Goal: Complete application form

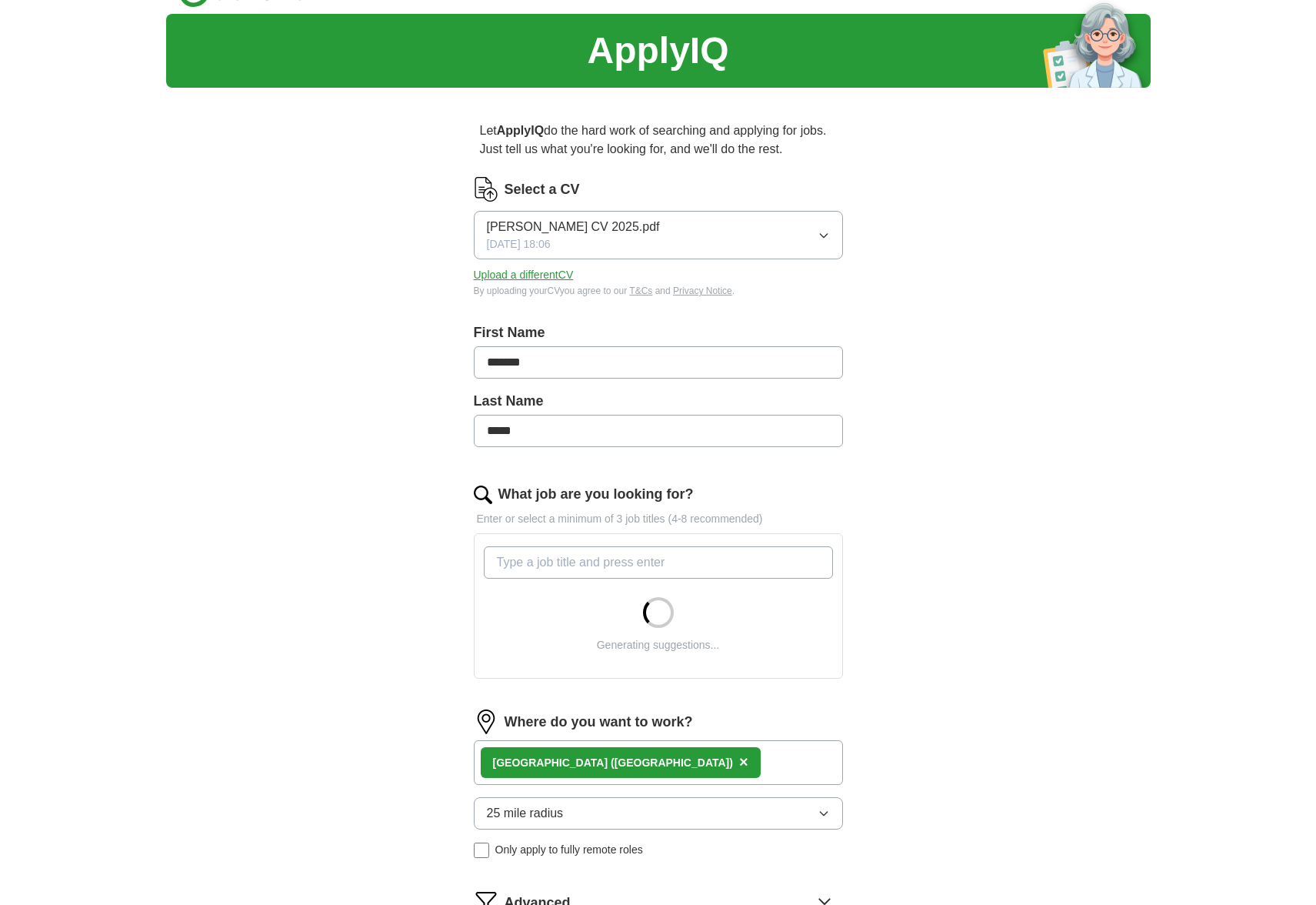
scroll to position [89, 0]
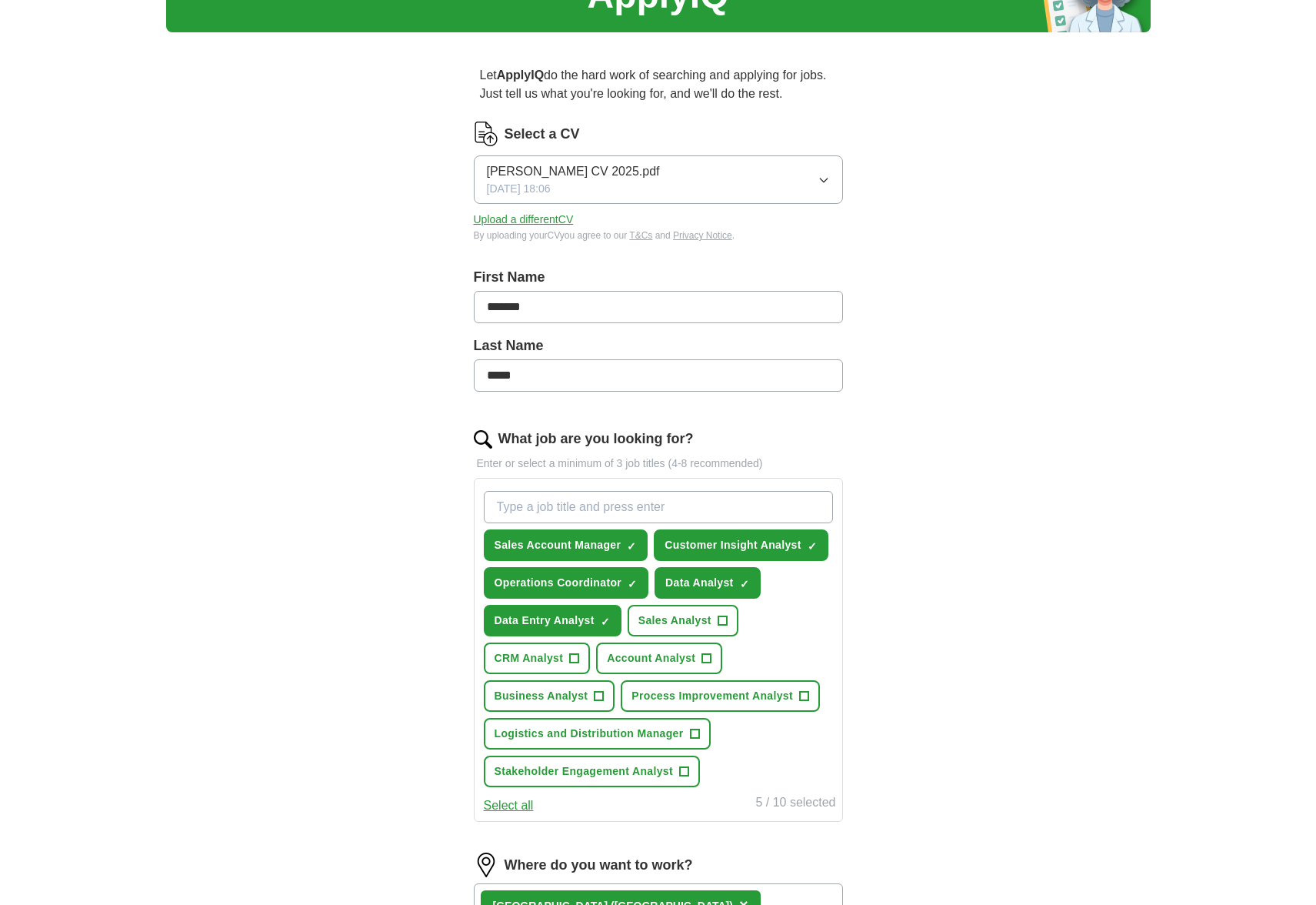
click at [720, 618] on span "+" at bounding box center [722, 620] width 10 height 13
click at [696, 664] on button "Account Analyst +" at bounding box center [658, 658] width 126 height 32
click at [527, 664] on span "CRM Analyst" at bounding box center [529, 658] width 70 height 16
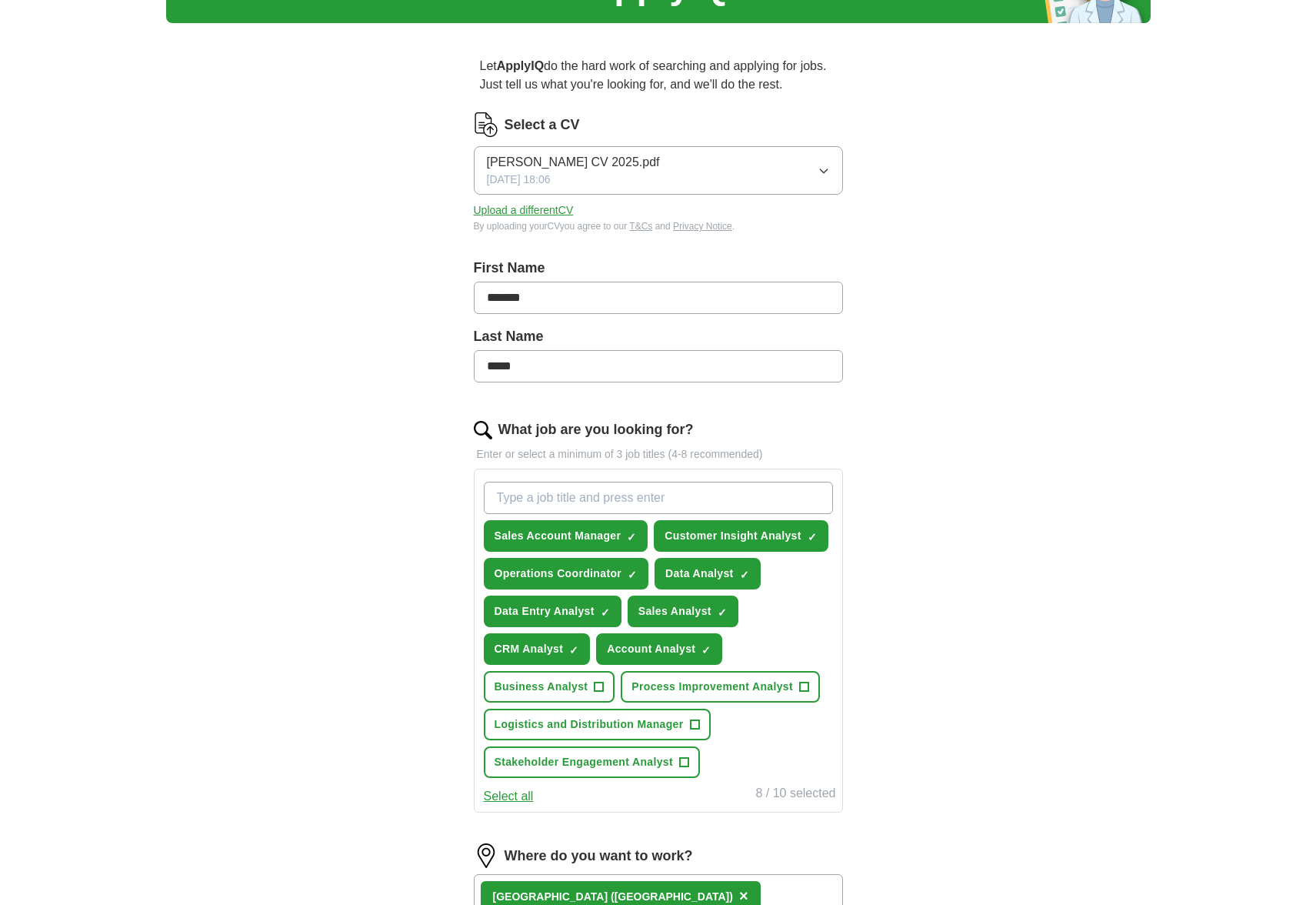
scroll to position [108, 0]
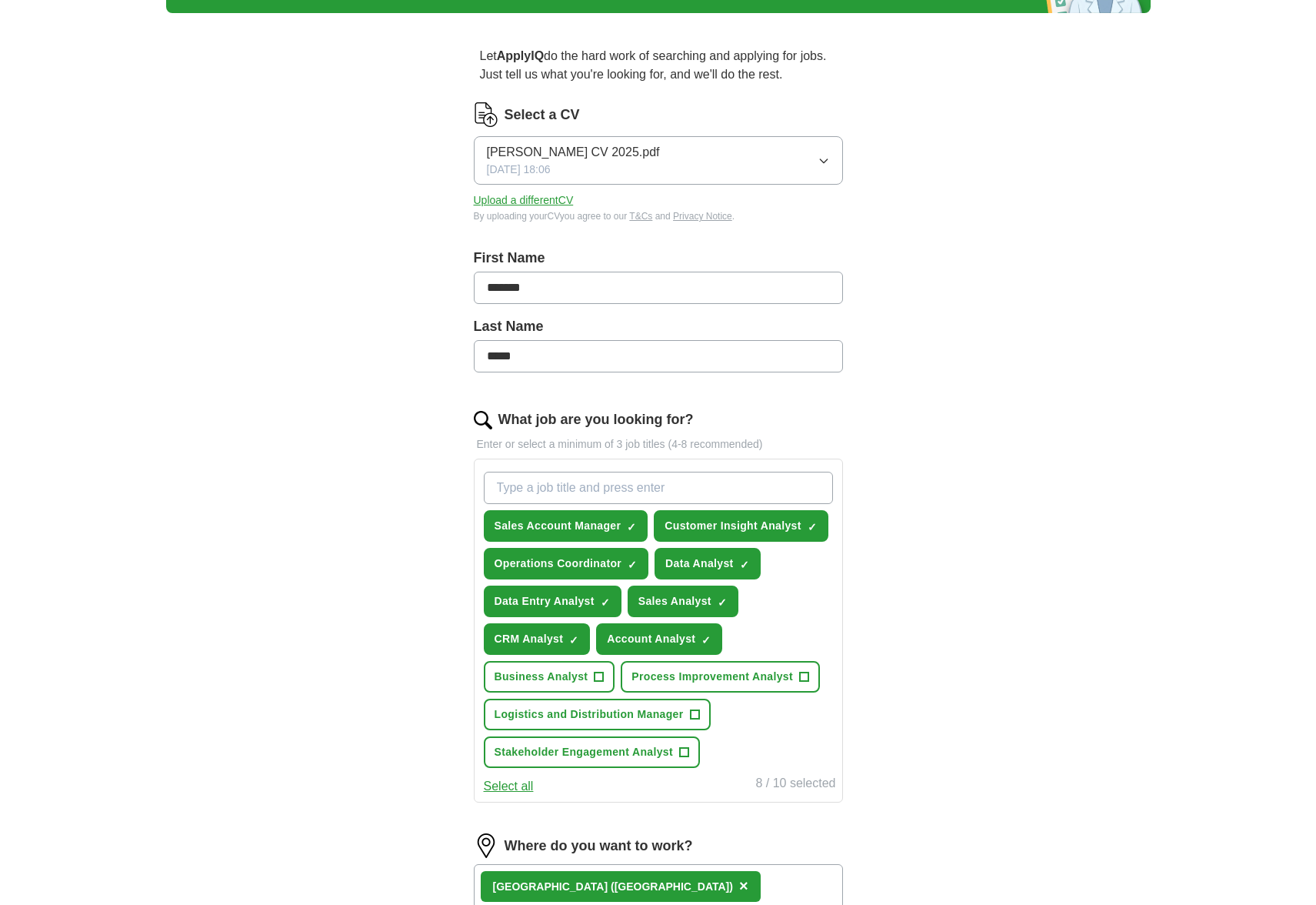
click at [663, 488] on input "What job are you looking for?" at bounding box center [658, 487] width 350 height 32
type input "KYC Analyst"
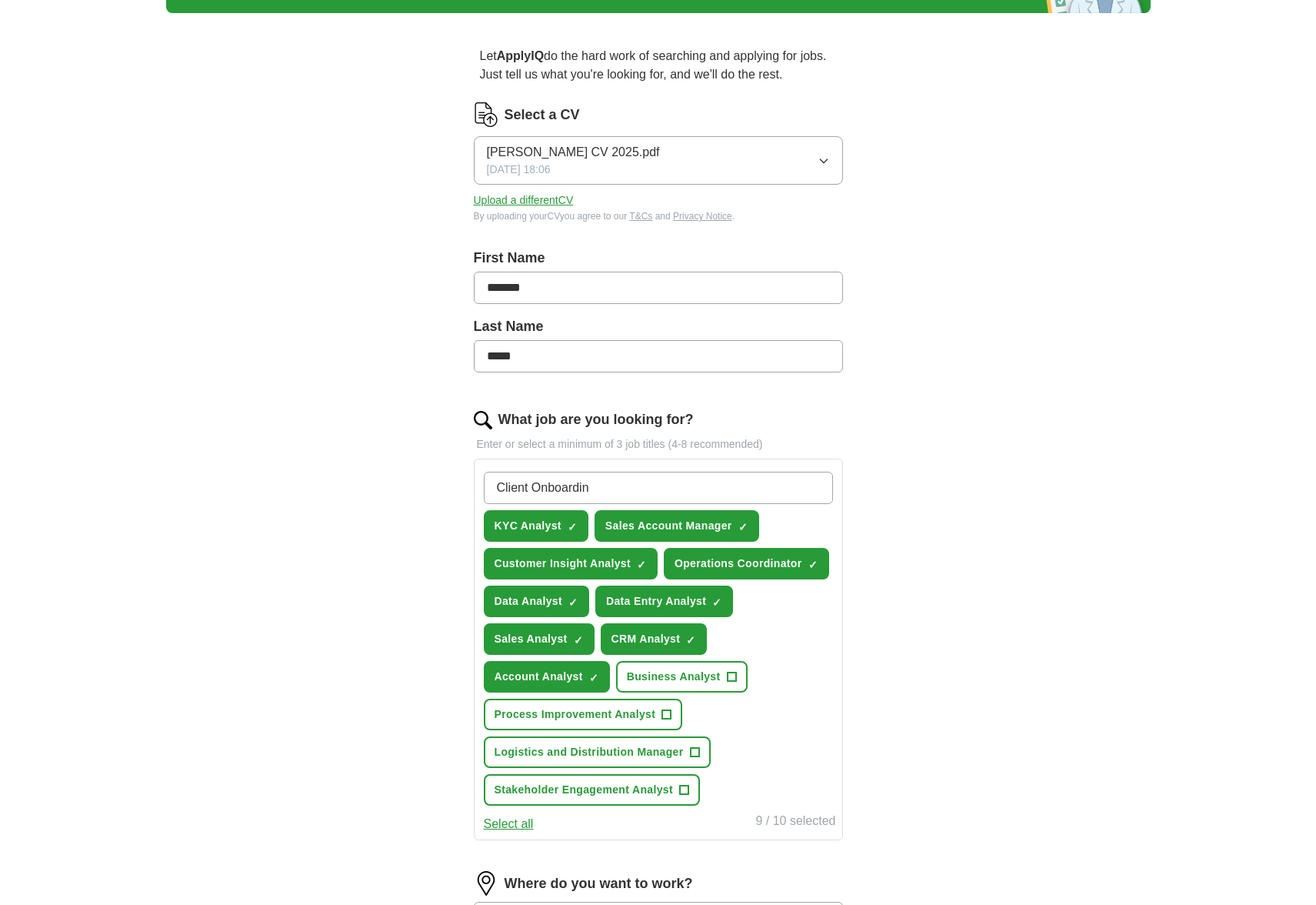
type input "Client Onboarding"
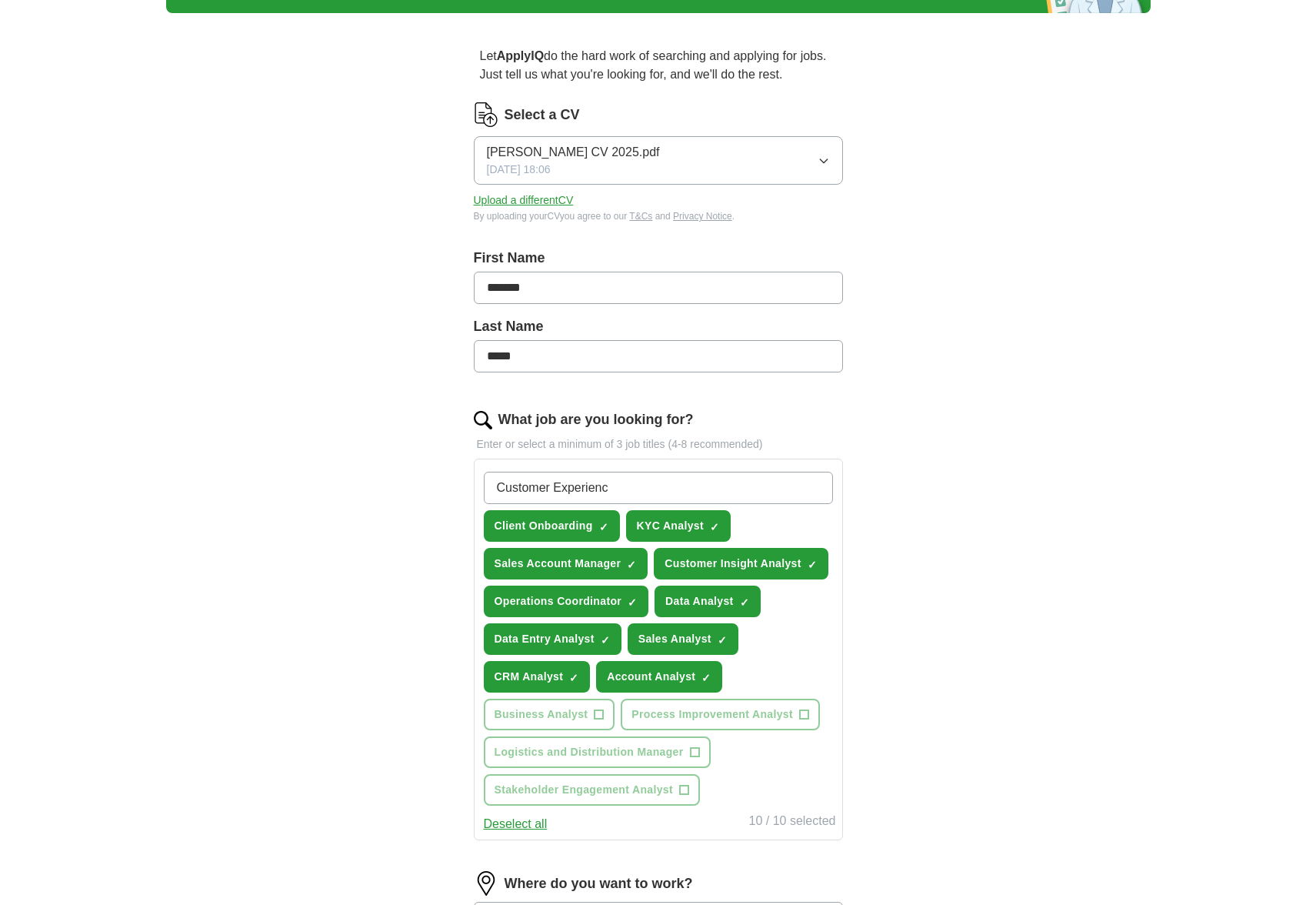
type input "Customer Experience"
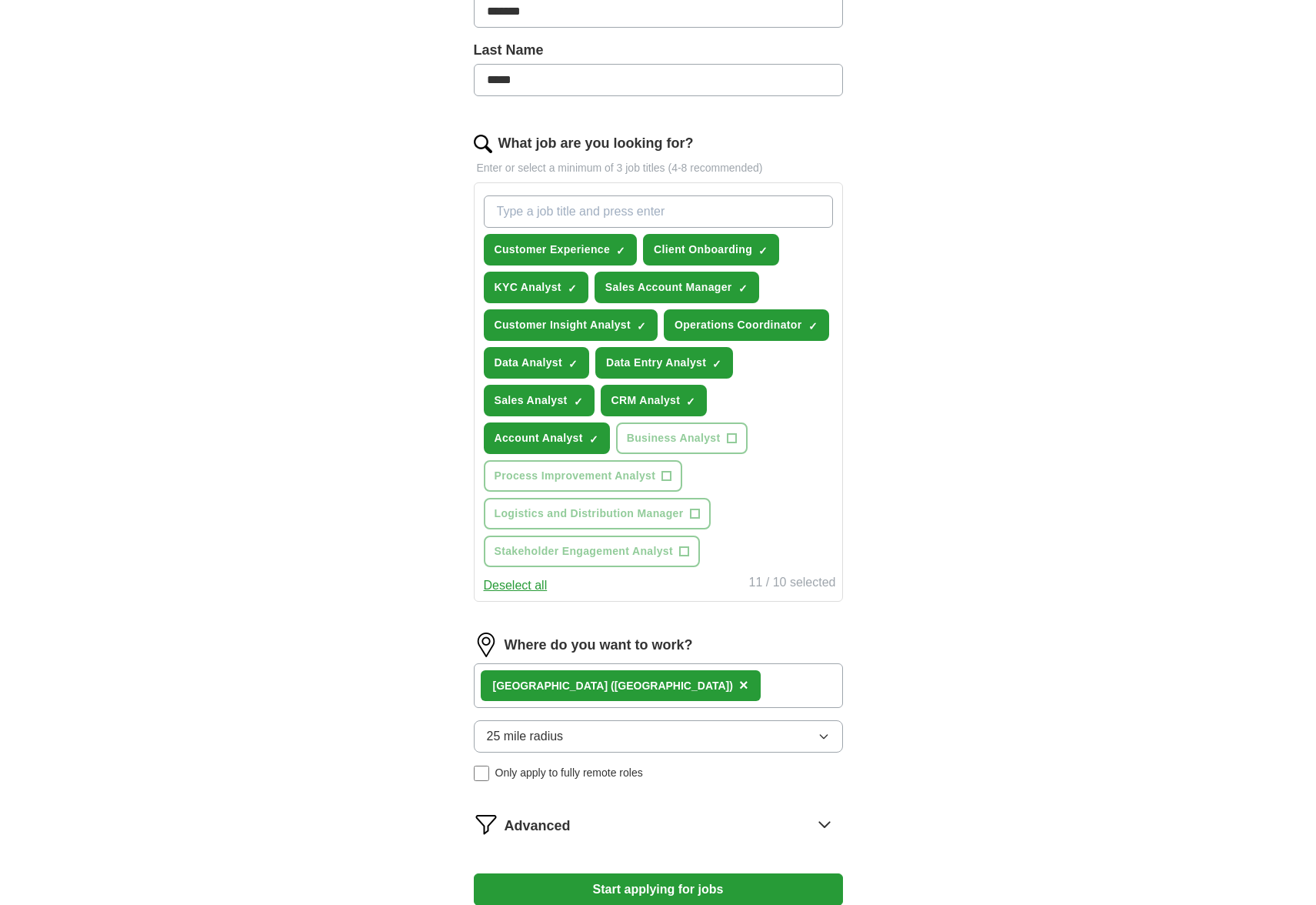
scroll to position [487, 0]
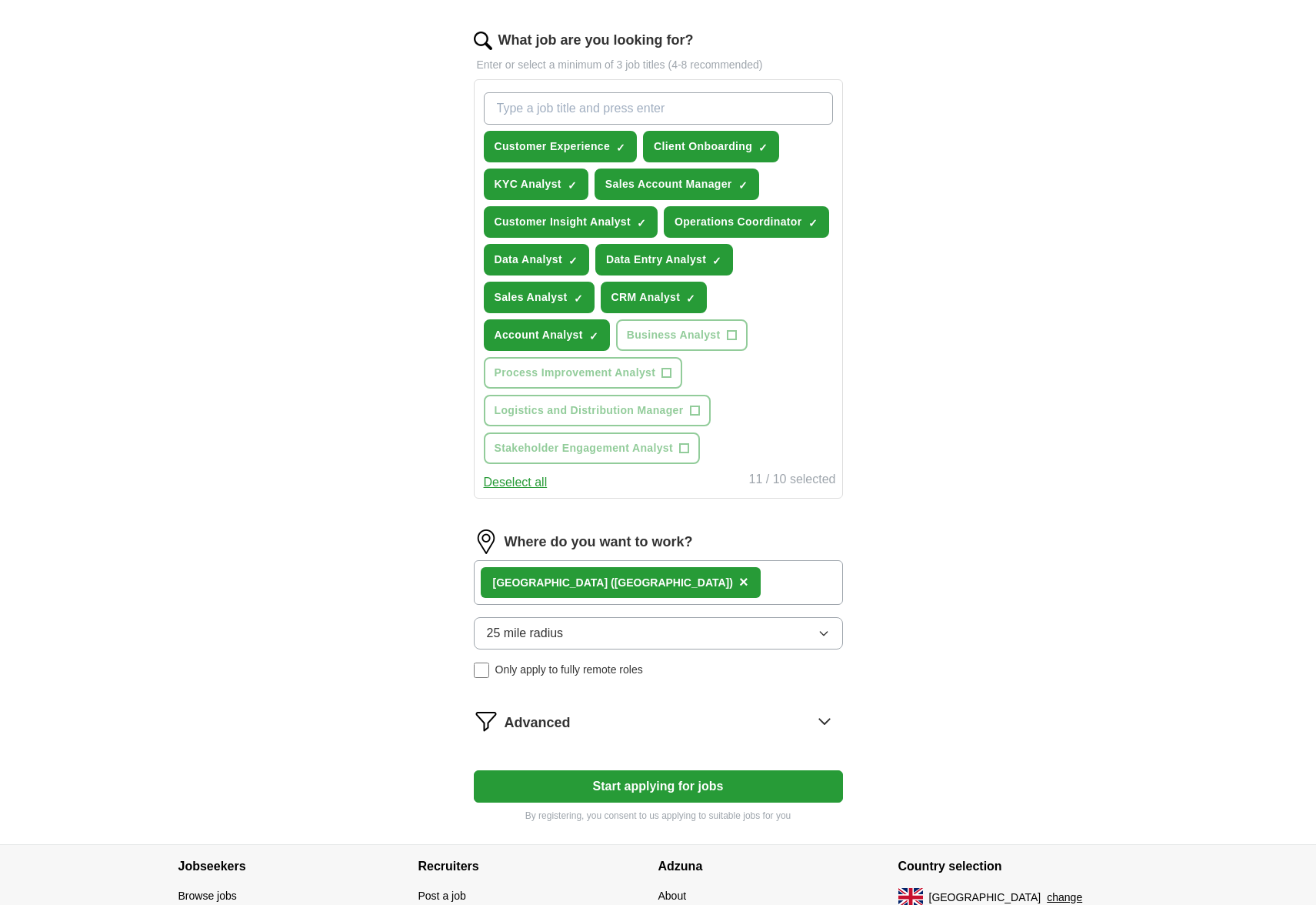
click at [631, 632] on div "Where do you want to work? [GEOGRAPHIC_DATA] ([GEOGRAPHIC_DATA]) × 25 mile radi…" at bounding box center [658, 609] width 369 height 160
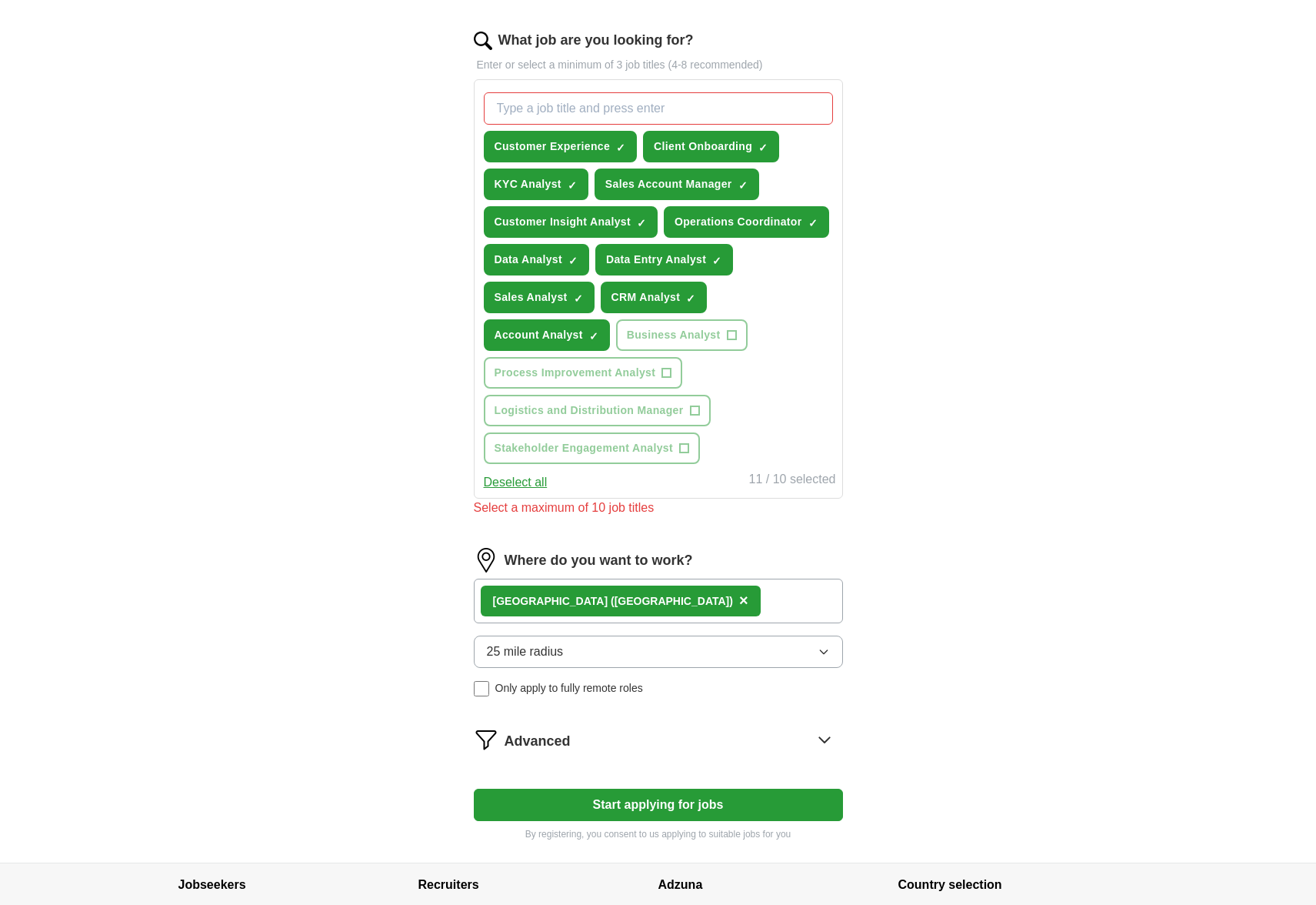
click at [612, 656] on button "25 mile radius" at bounding box center [658, 651] width 369 height 32
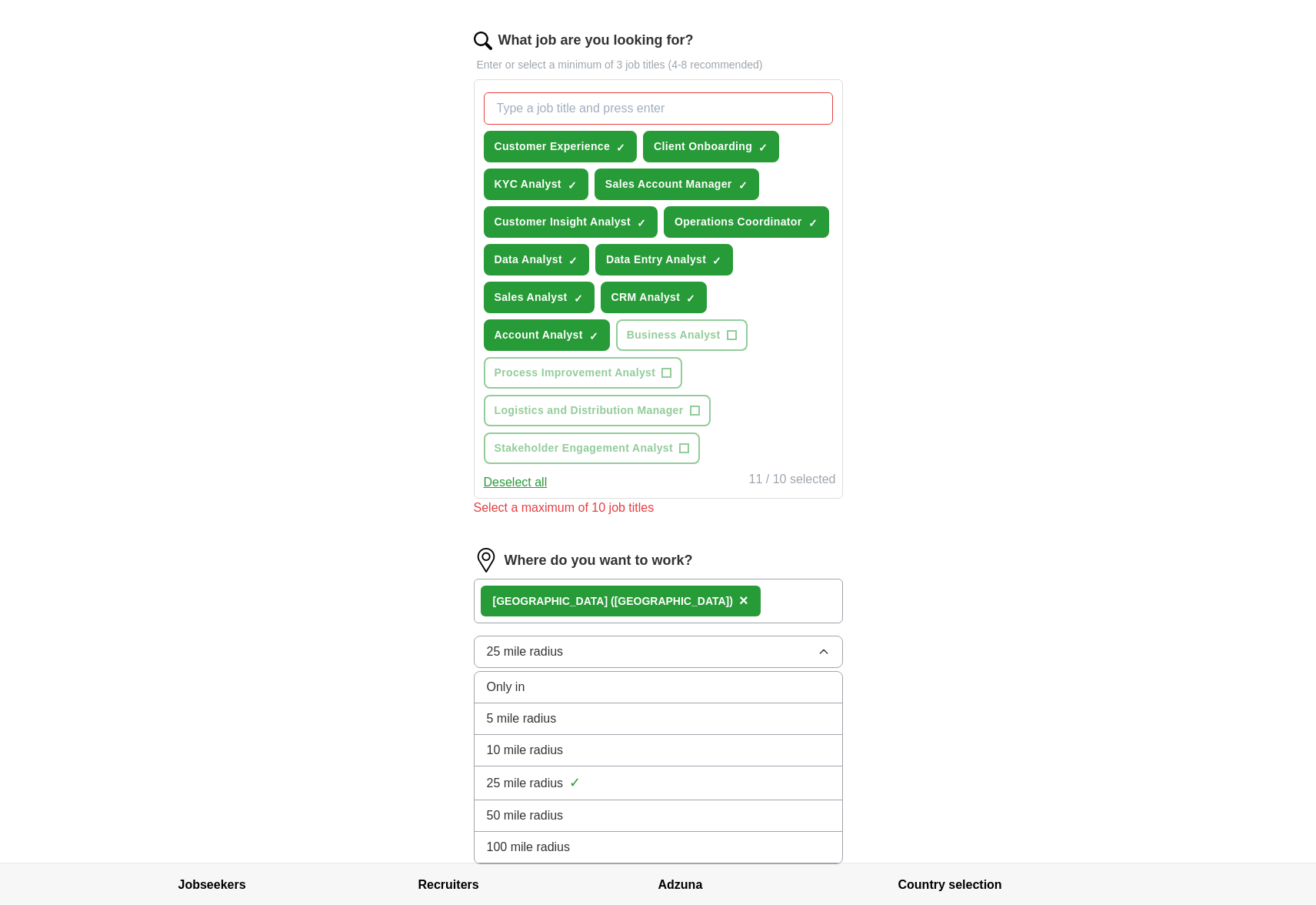
click at [947, 450] on div "ApplyIQ Let ApplyIQ do the hard work of searching and applying for jobs. Just t…" at bounding box center [658, 211] width 985 height 1303
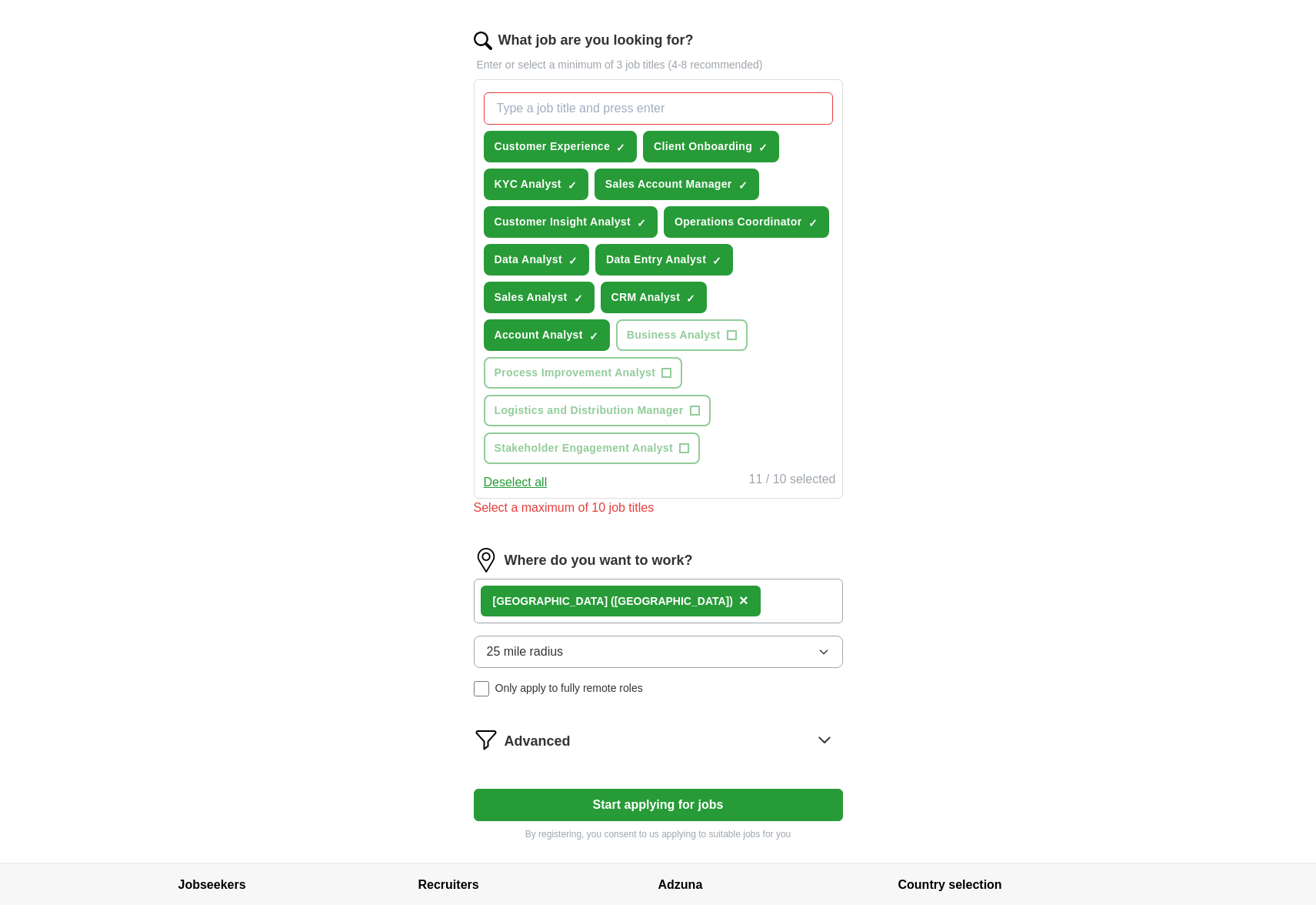
click at [0, 0] on span "×" at bounding box center [0, 0] width 0 height 0
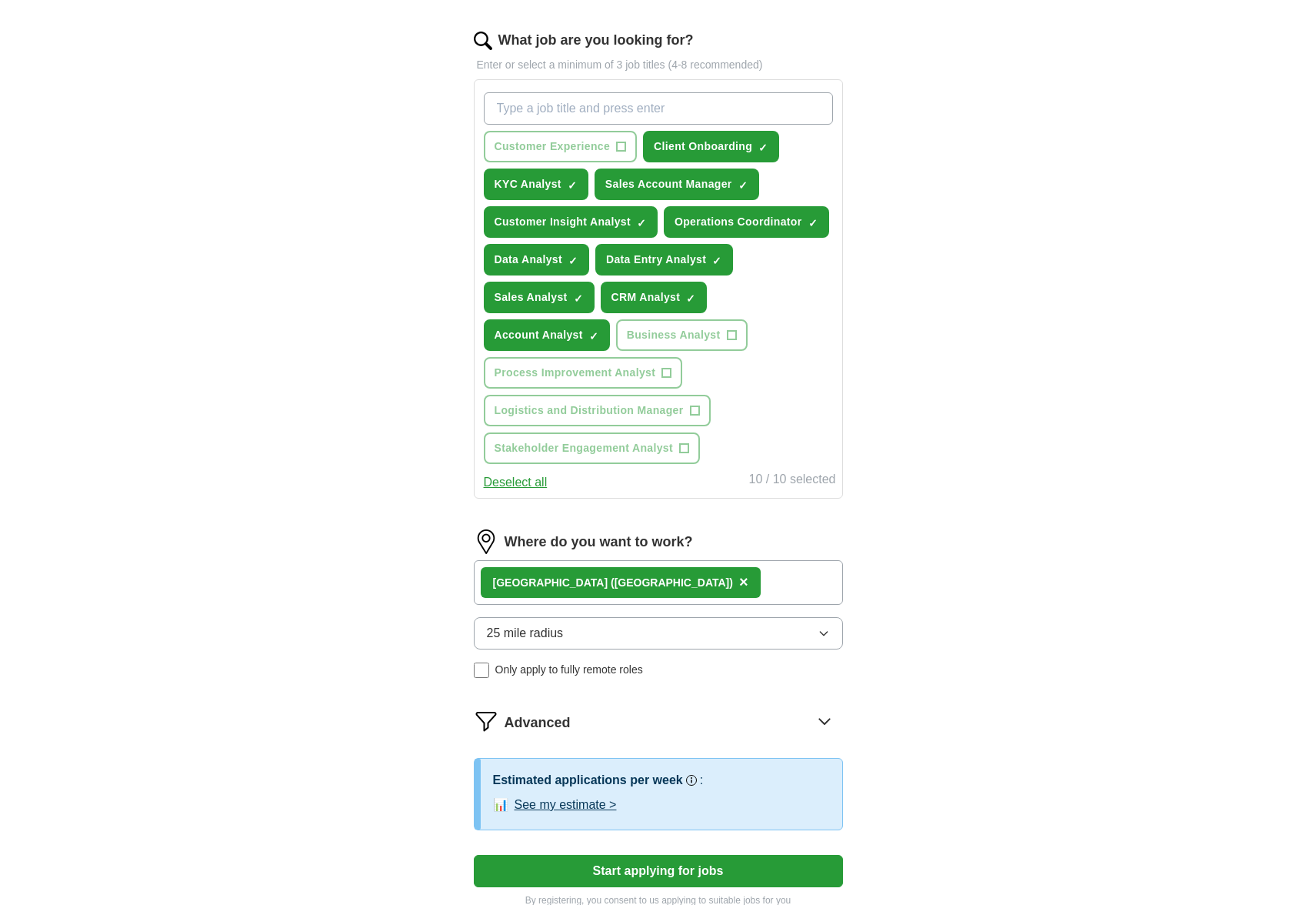
click at [1000, 689] on div "ApplyIQ Let ApplyIQ do the hard work of searching and applying for jobs. Just t…" at bounding box center [658, 243] width 985 height 1369
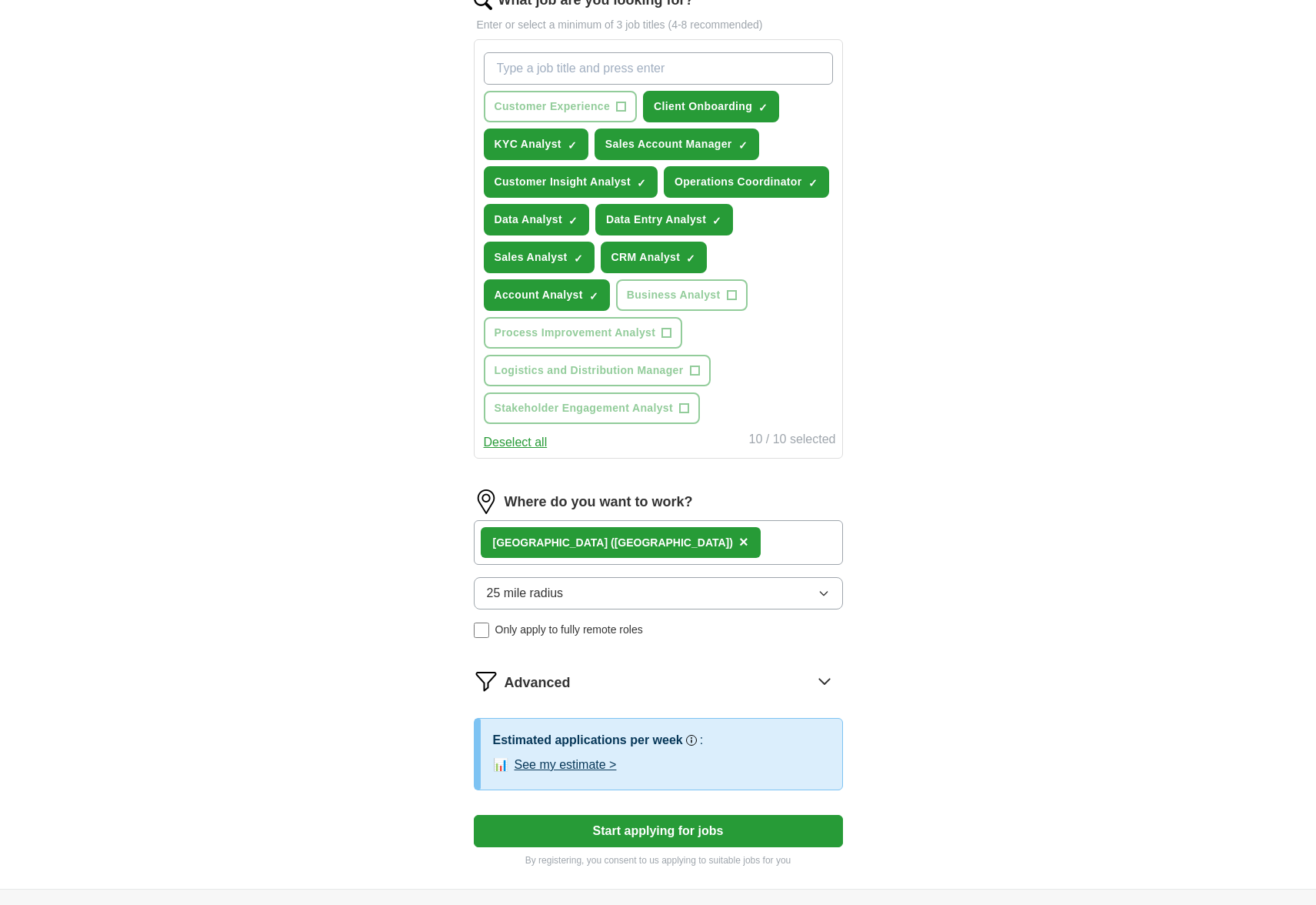
scroll to position [537, 0]
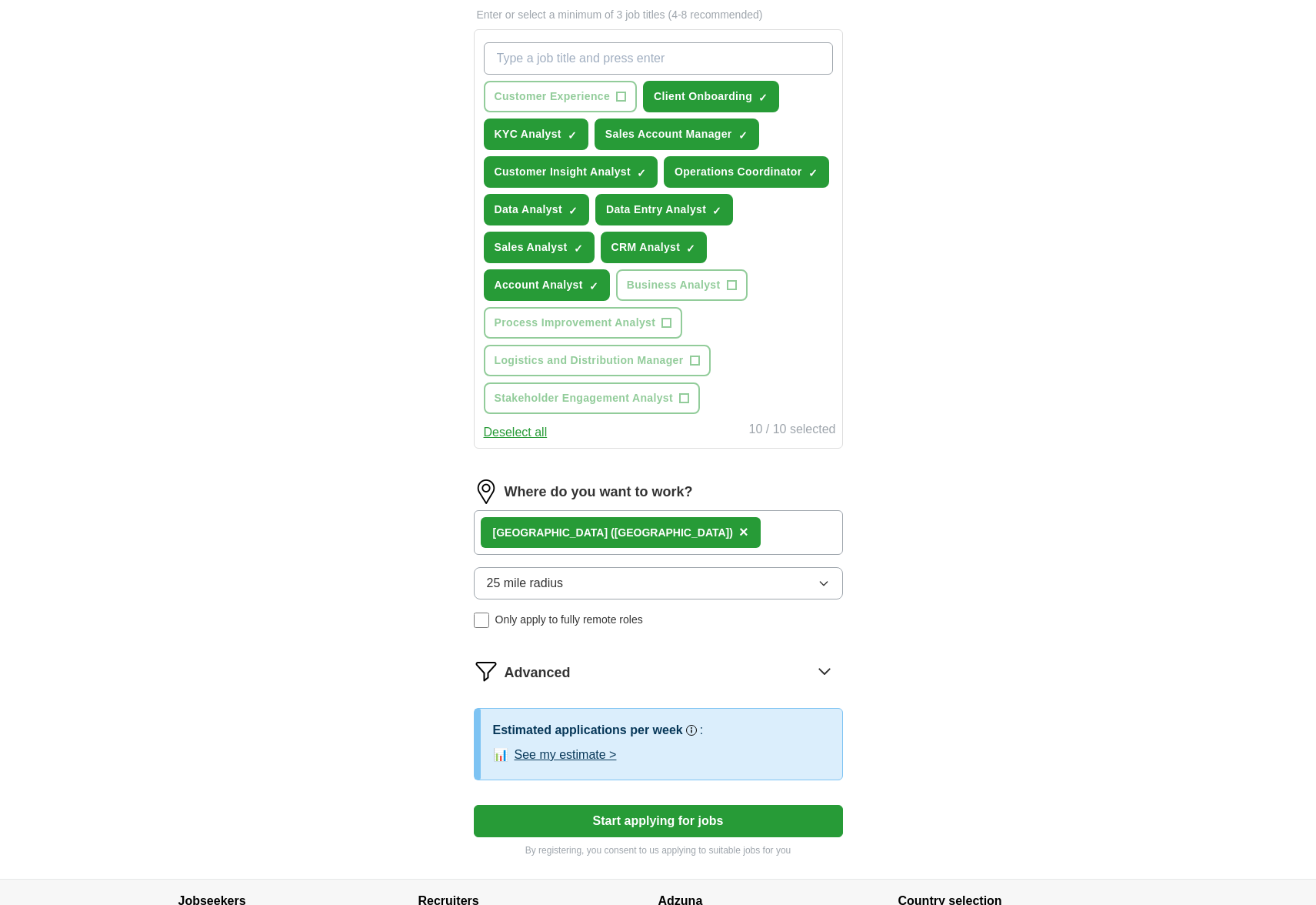
click at [781, 601] on div "25 mile radius Only apply to fully remote roles" at bounding box center [658, 597] width 369 height 61
click at [788, 592] on button "25 mile radius" at bounding box center [658, 582] width 369 height 32
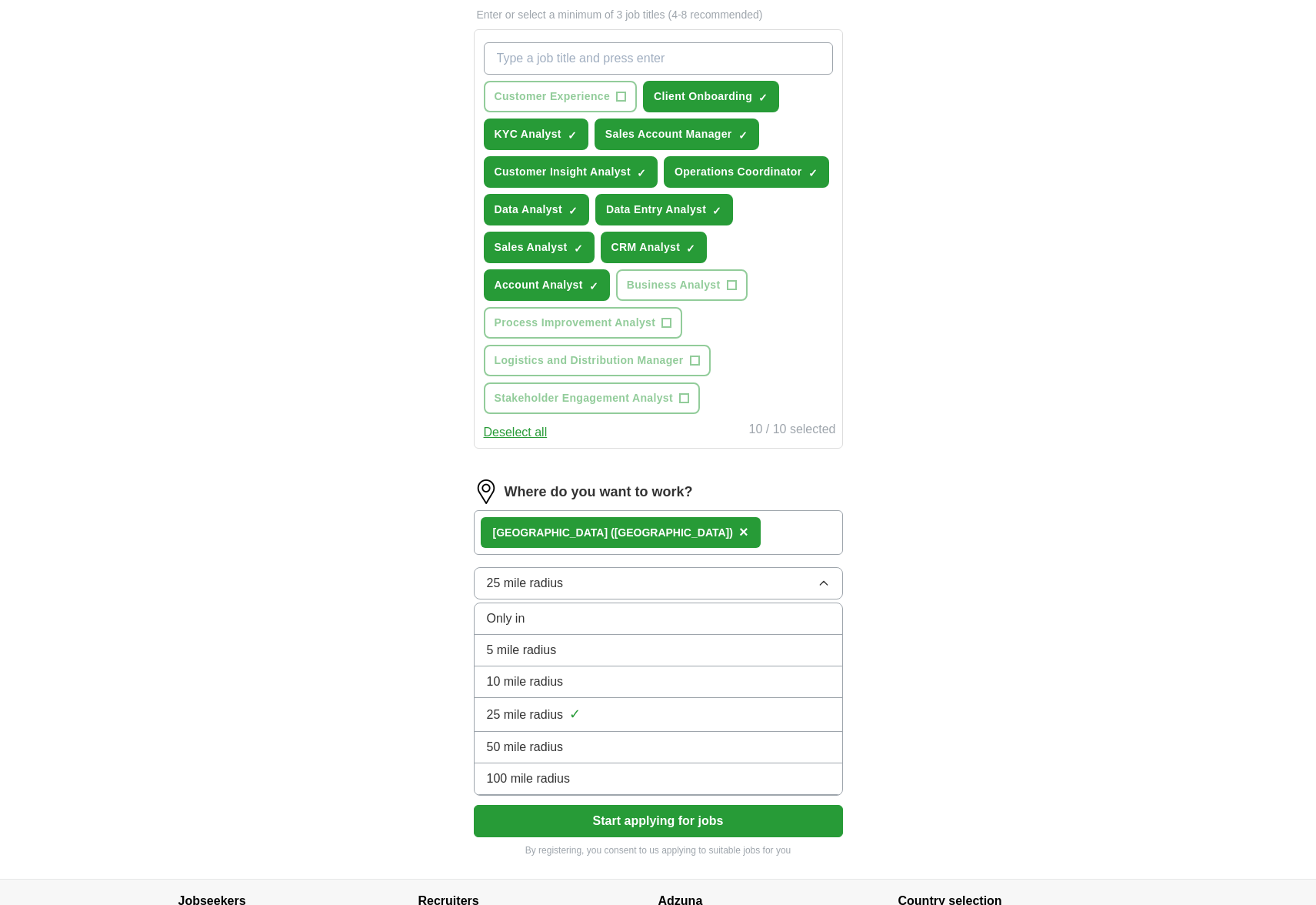
click at [716, 672] on div "10 mile radius" at bounding box center [658, 681] width 343 height 18
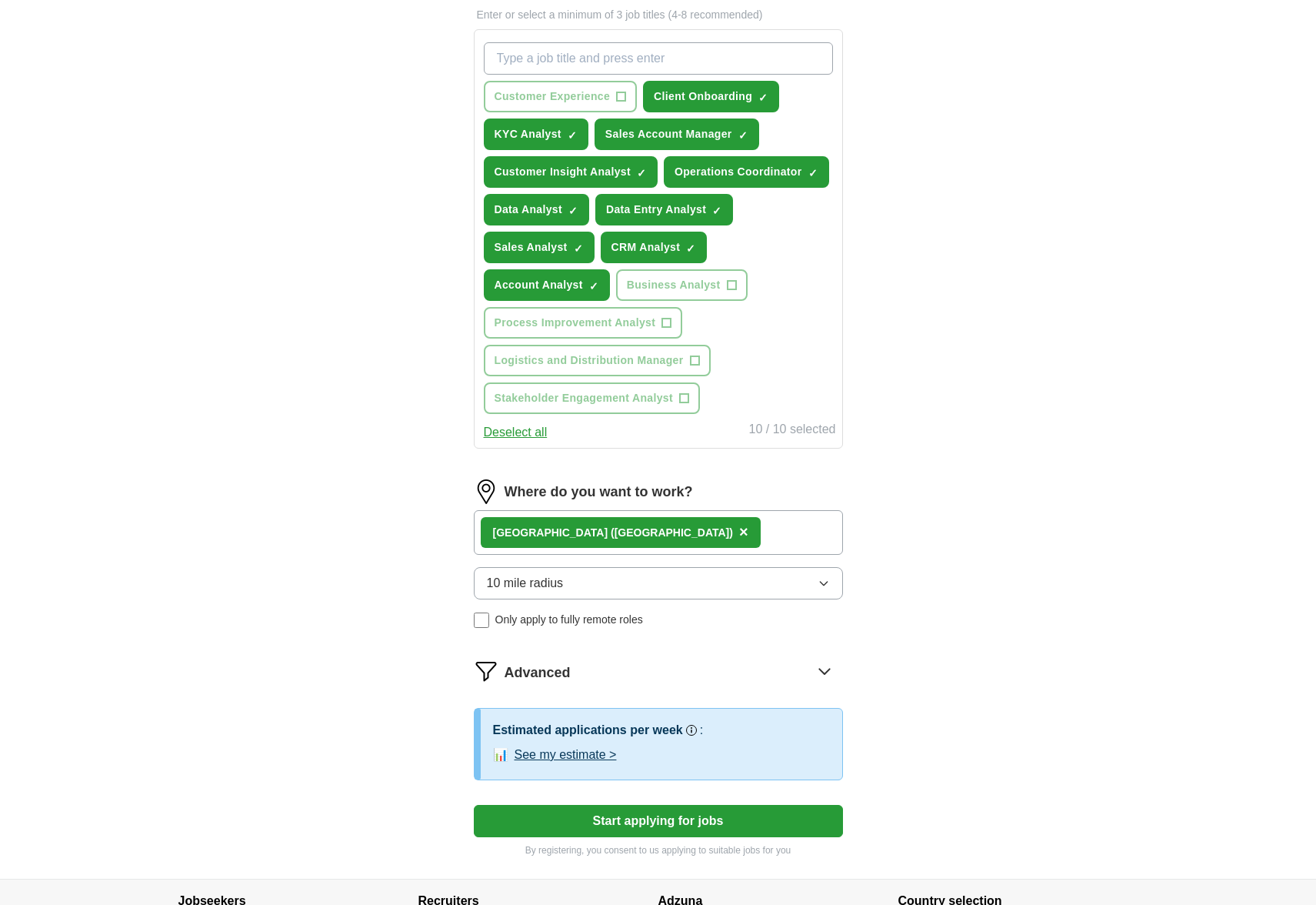
click at [963, 642] on div "ApplyIQ Let ApplyIQ do the hard work of searching and applying for jobs. Just t…" at bounding box center [658, 194] width 985 height 1369
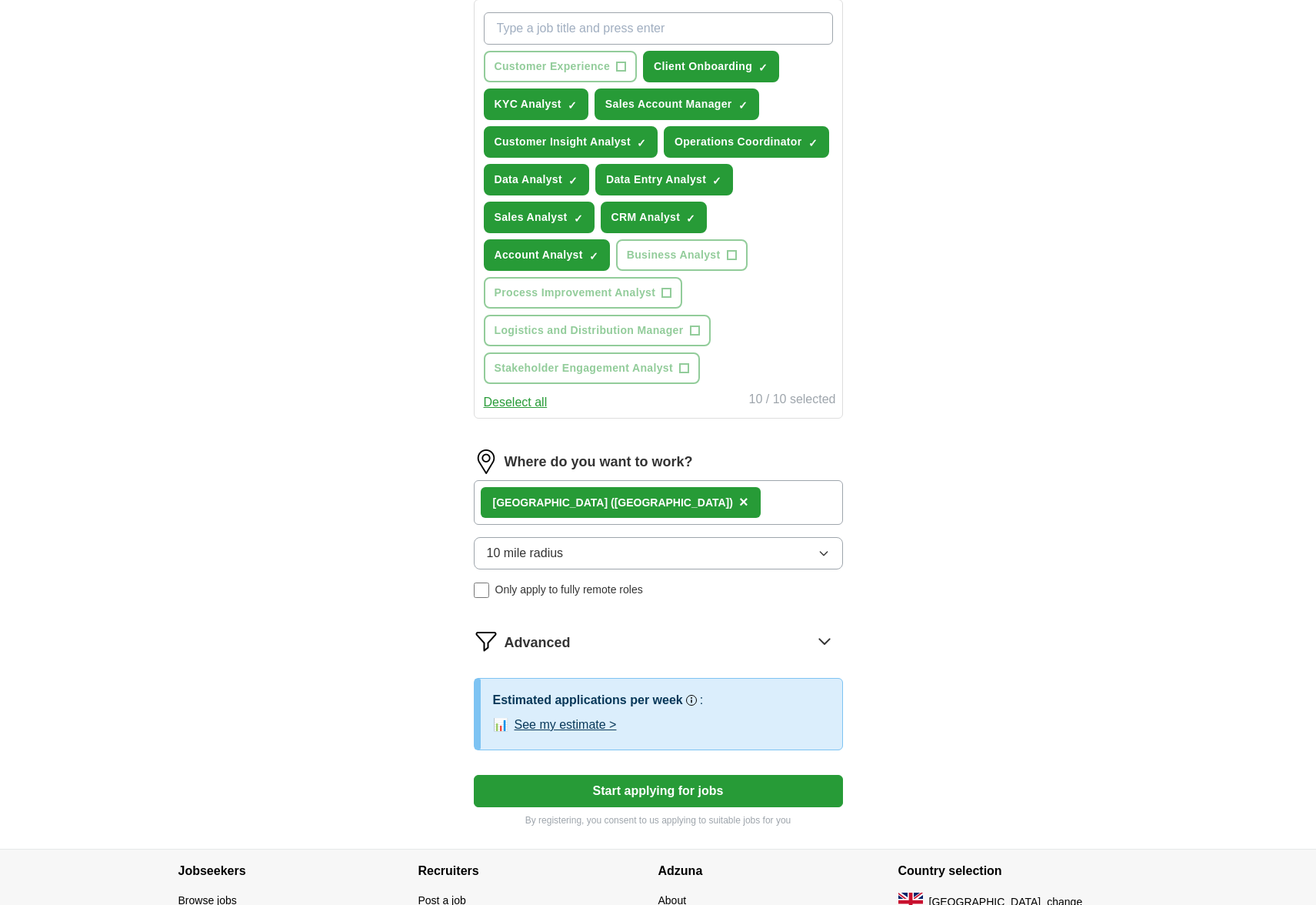
scroll to position [587, 0]
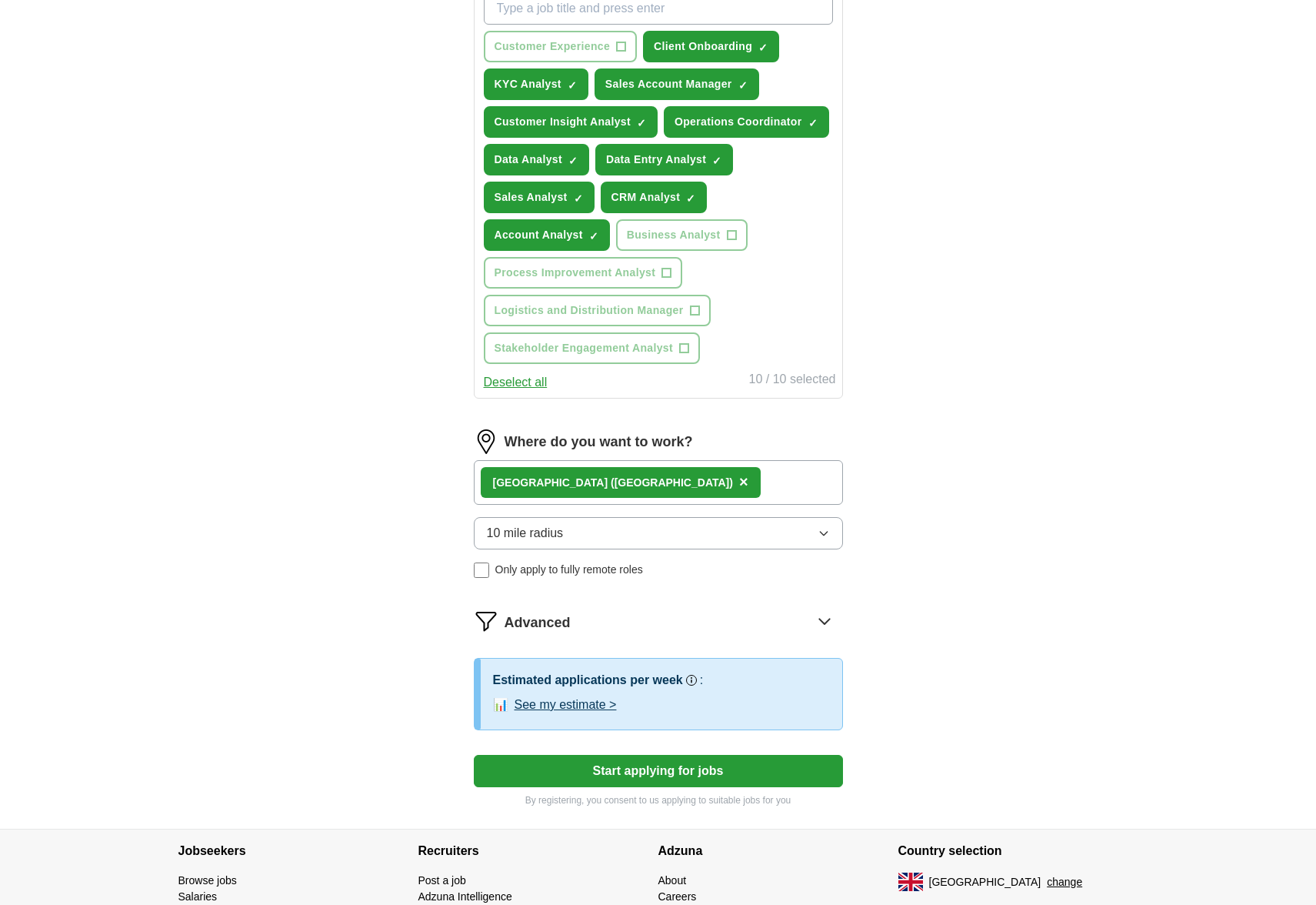
click at [546, 706] on button "See my estimate >" at bounding box center [566, 704] width 102 height 18
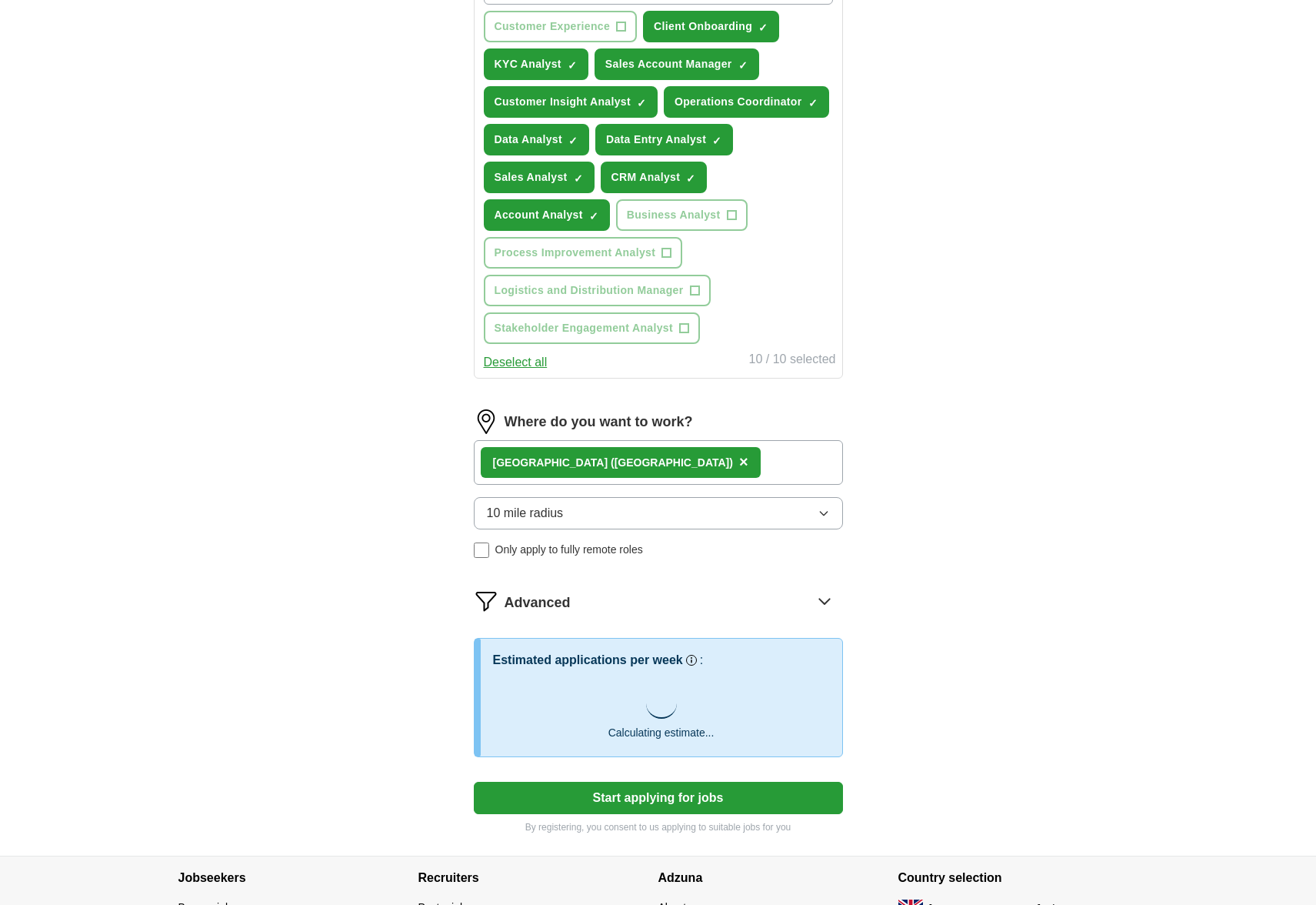
scroll to position [617, 0]
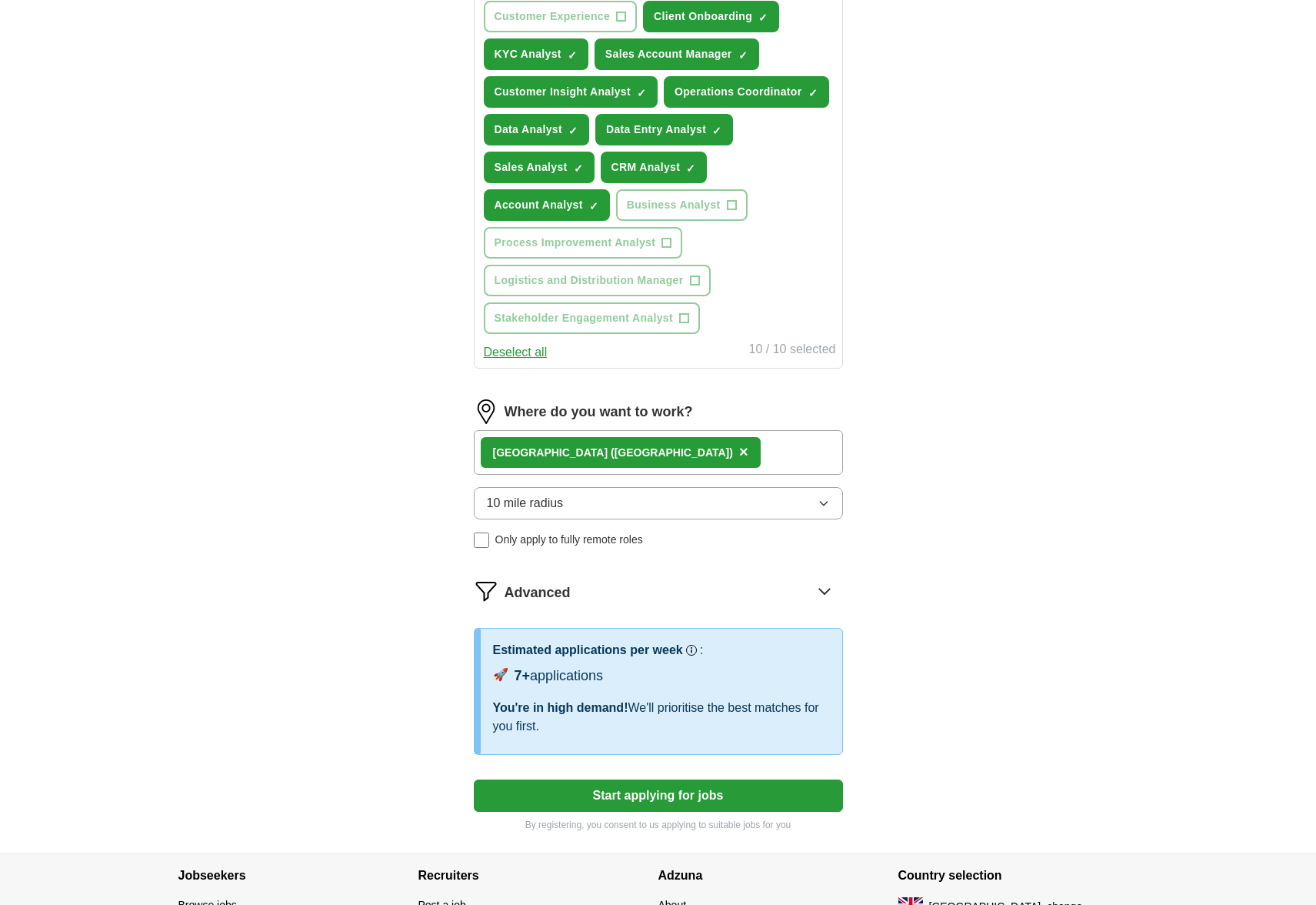
click at [834, 607] on div "Our best guess based on live jobs [DATE], and others like you." at bounding box center [730, 617] width 214 height 39
click at [720, 792] on button "Start applying for jobs" at bounding box center [658, 795] width 369 height 32
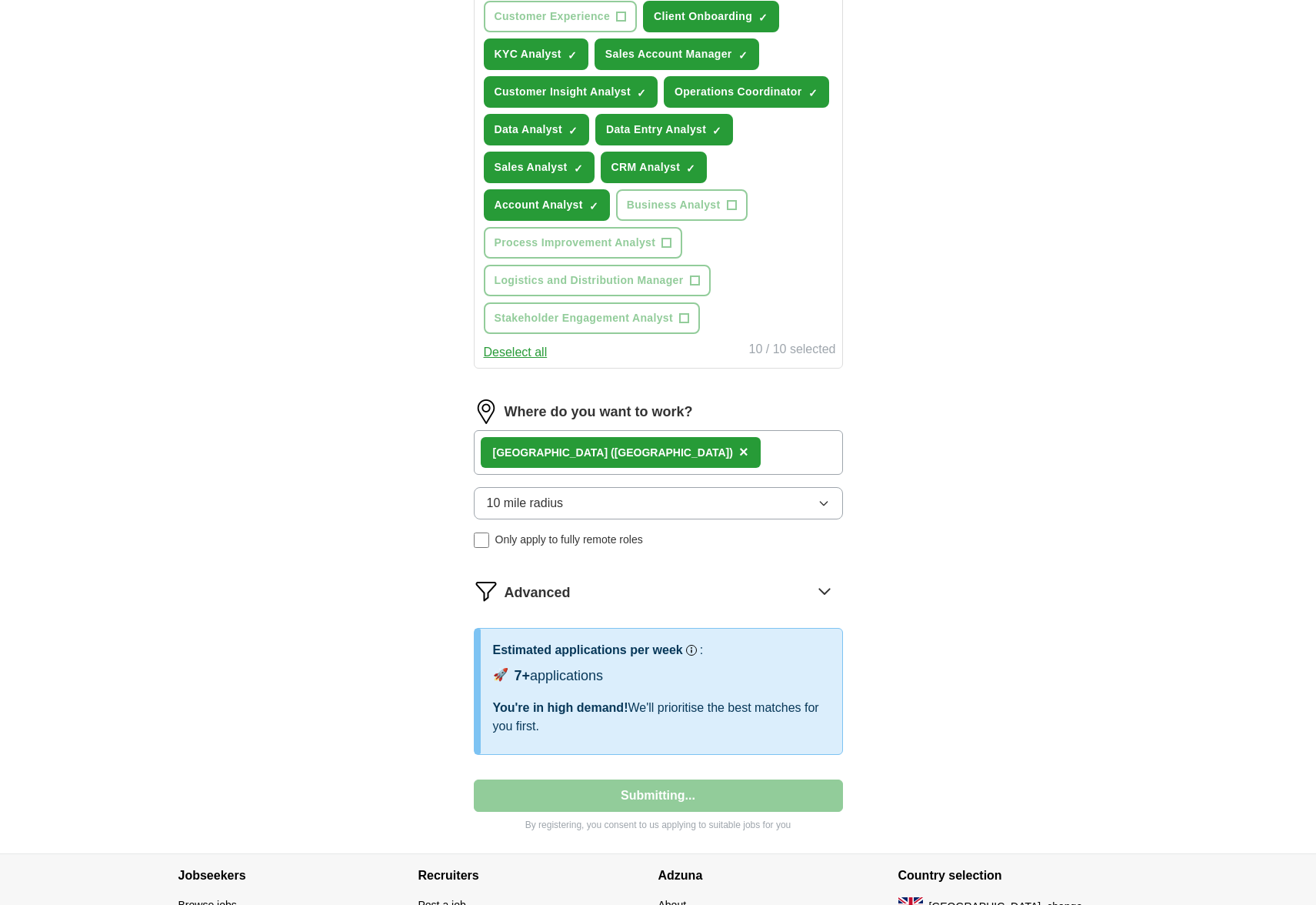
select select "**"
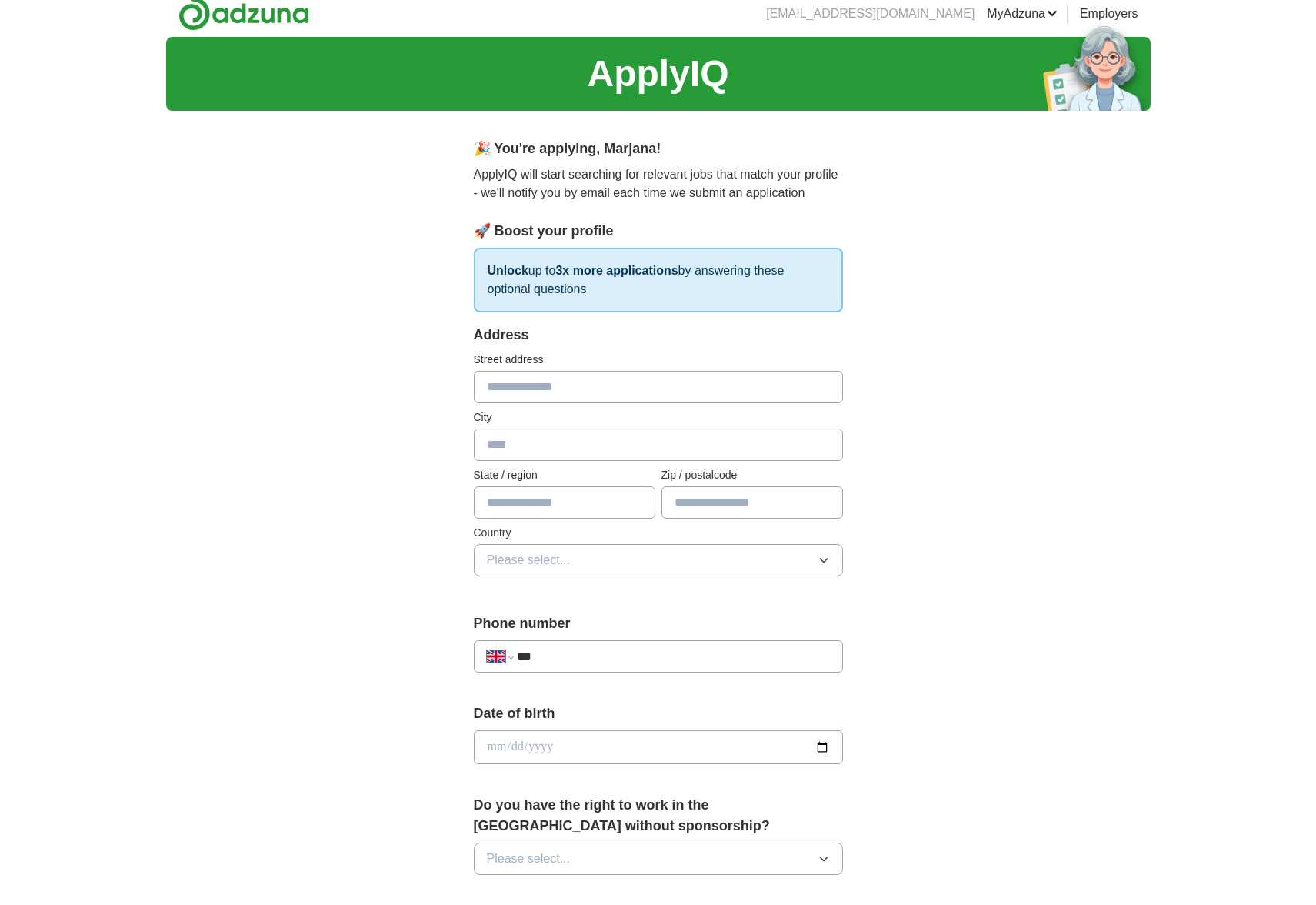
scroll to position [0, 0]
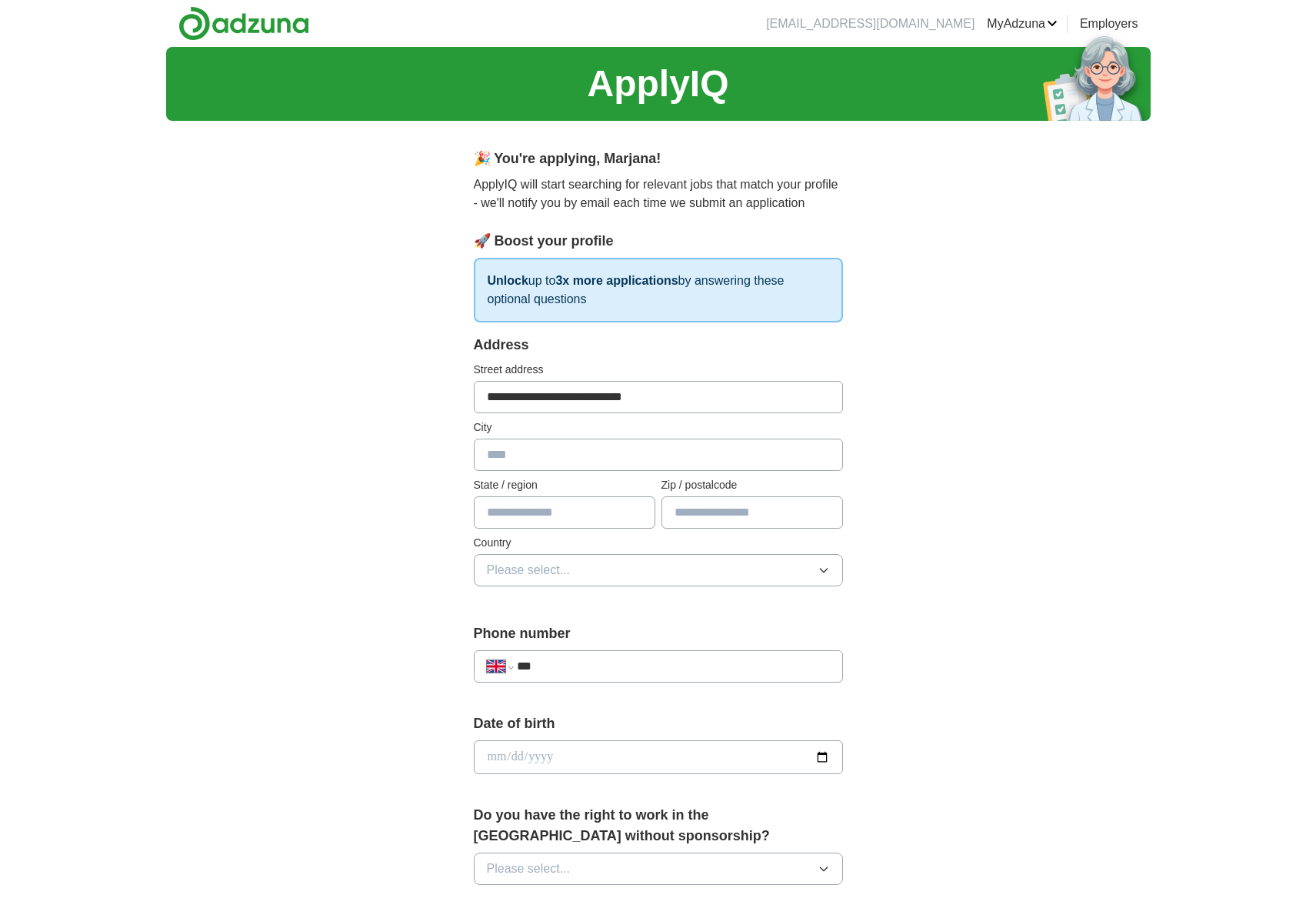
type input "**********"
type input "******"
type input "*******"
click at [641, 573] on button "Please select..." at bounding box center [658, 570] width 369 height 32
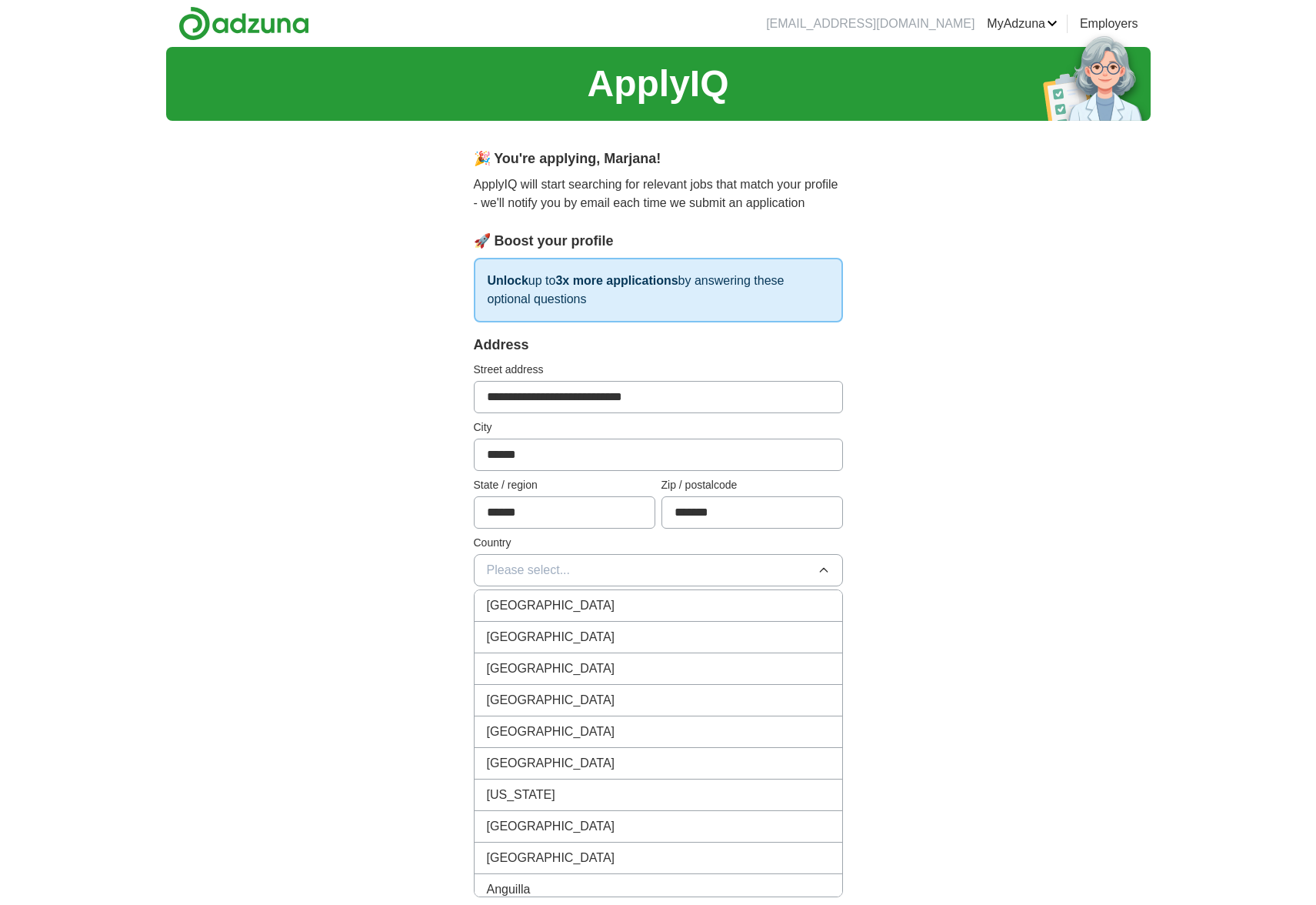
click at [634, 599] on div "[GEOGRAPHIC_DATA]" at bounding box center [658, 605] width 343 height 18
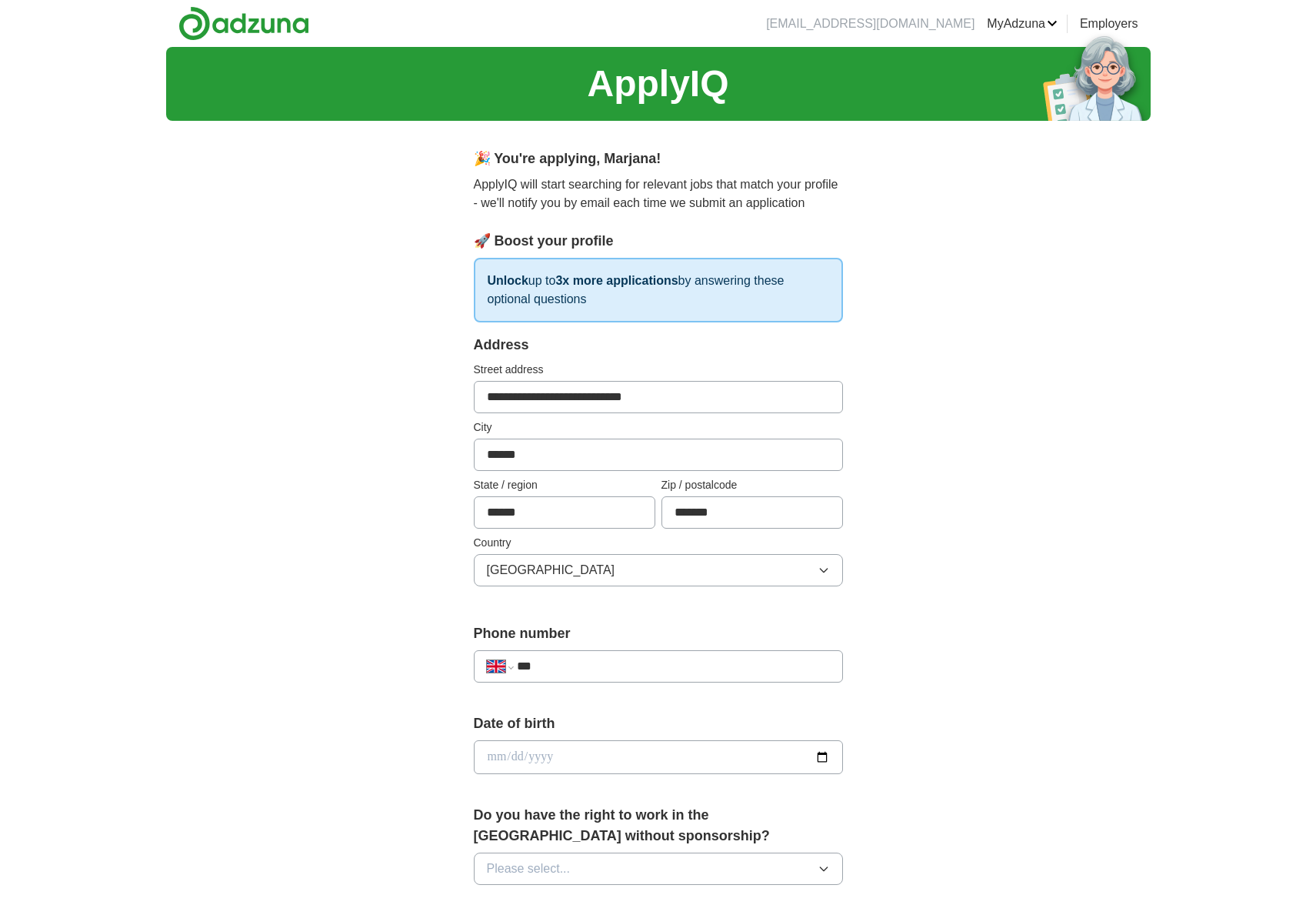
scroll to position [10, 0]
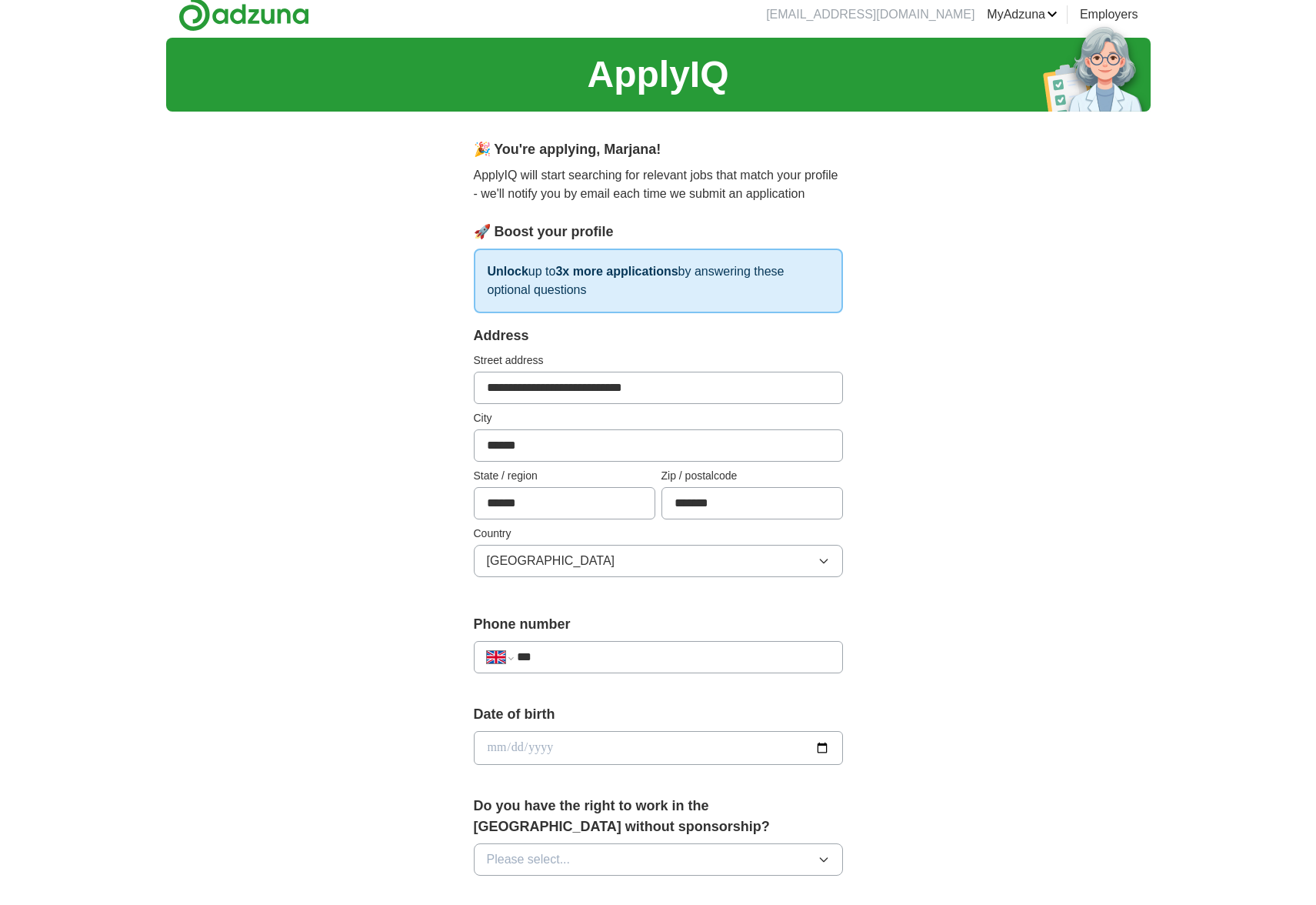
click at [604, 646] on div "**********" at bounding box center [658, 657] width 369 height 32
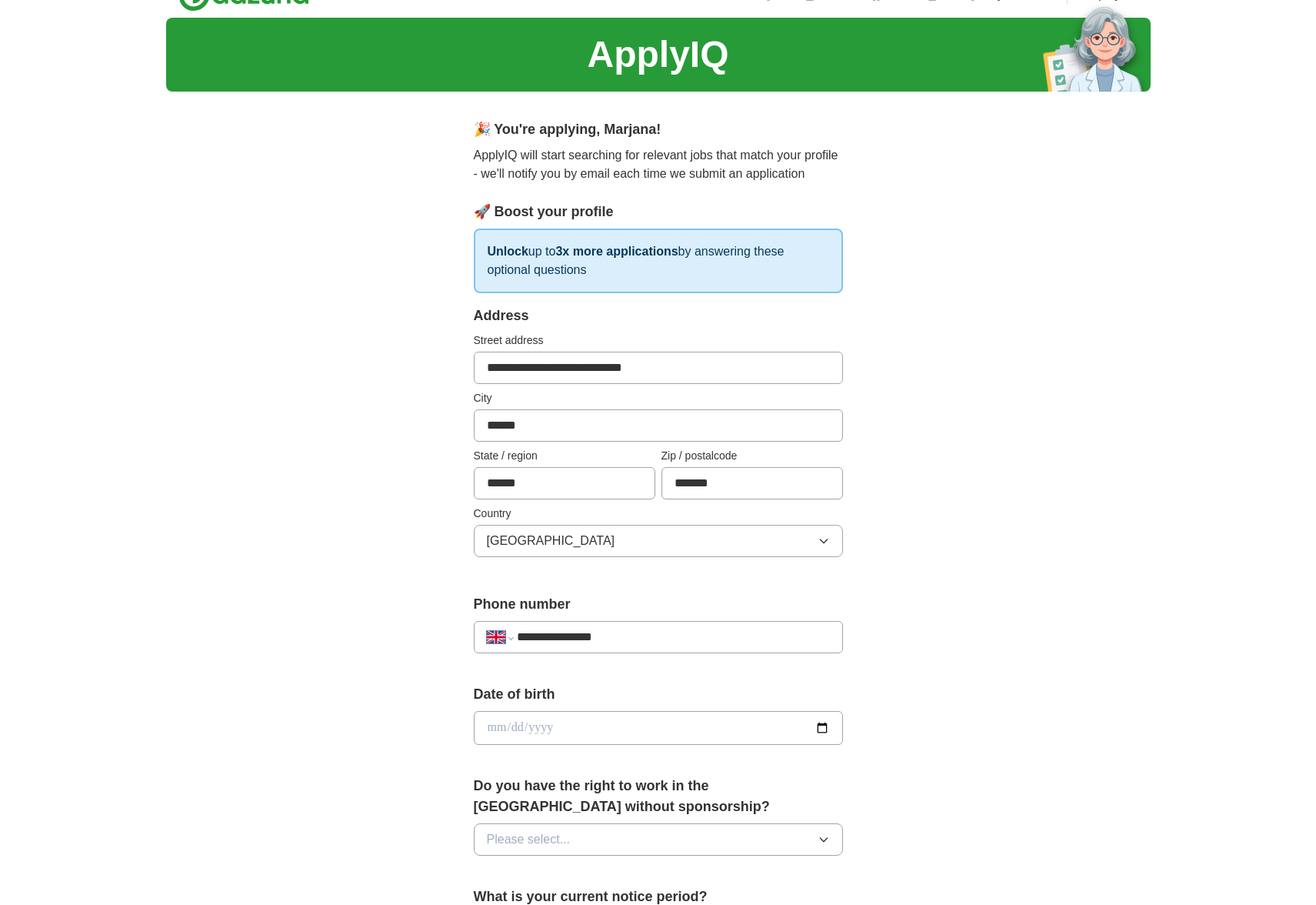
type input "**********"
click at [526, 728] on input "date" at bounding box center [658, 727] width 369 height 34
click at [490, 721] on input "date" at bounding box center [658, 727] width 369 height 34
type input "**********"
click at [1015, 688] on div "**********" at bounding box center [658, 707] width 985 height 1380
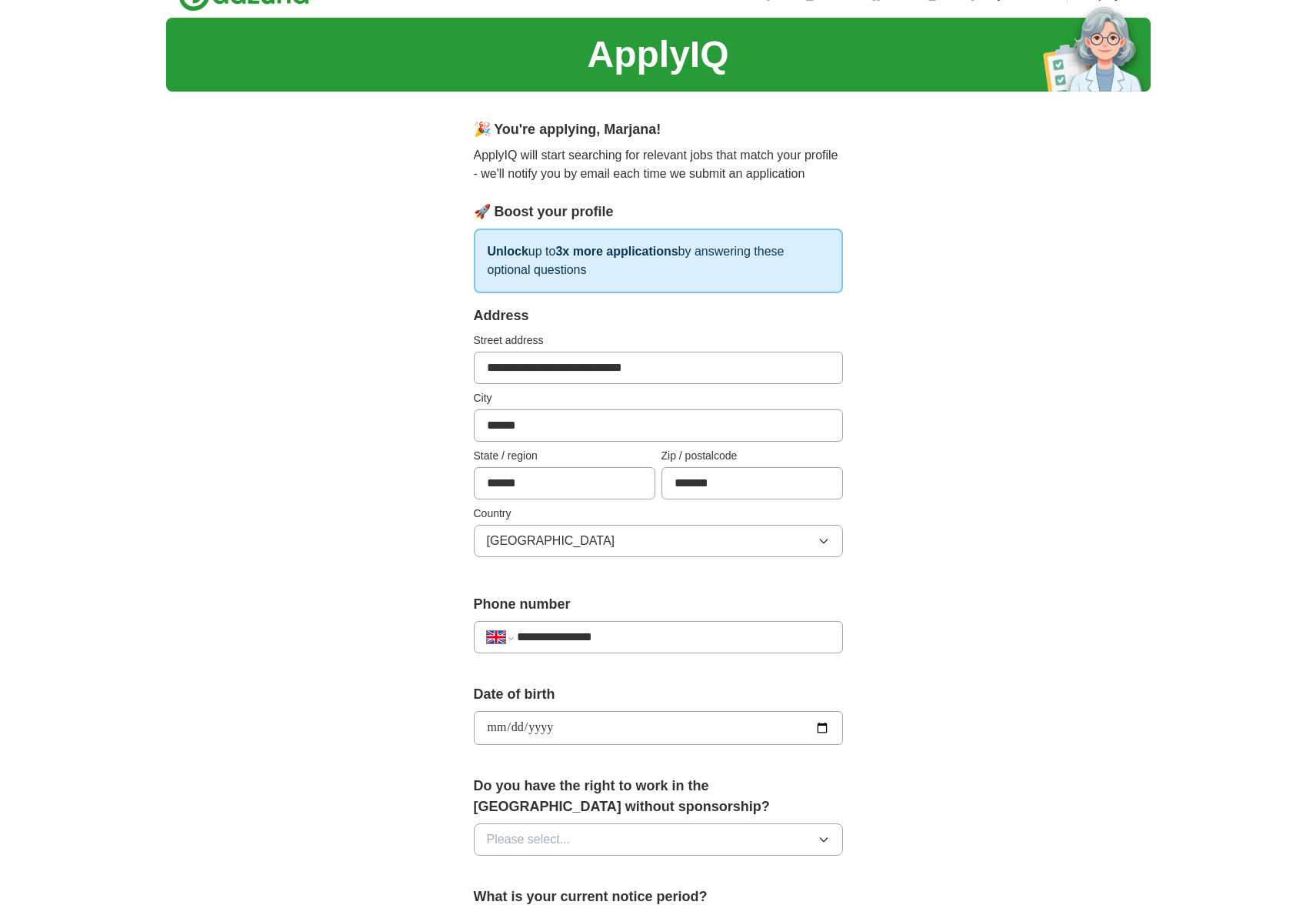
scroll to position [403, 0]
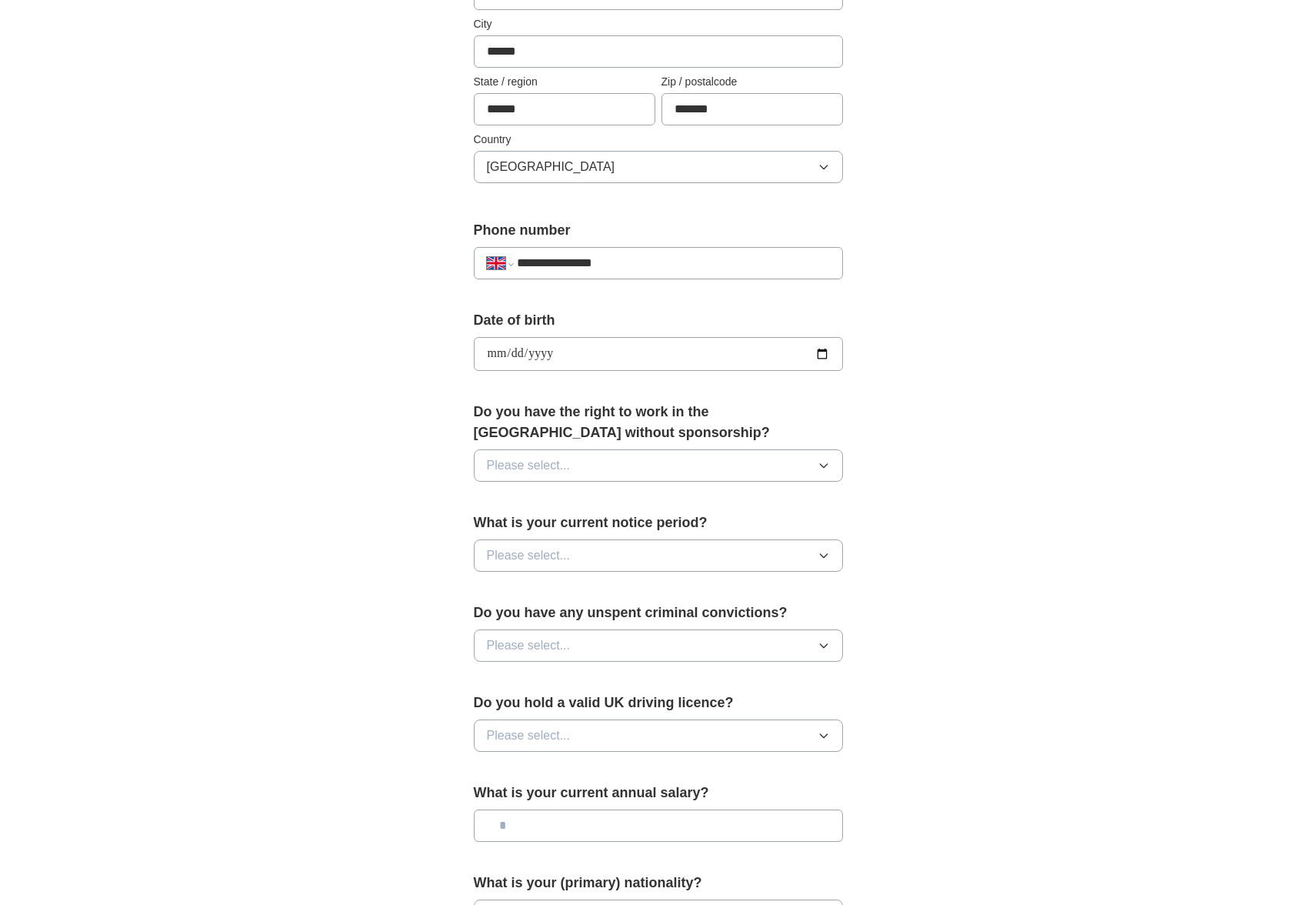
click at [554, 467] on span "Please select..." at bounding box center [528, 465] width 84 height 18
click at [542, 500] on div "Yes" at bounding box center [658, 500] width 343 height 18
click at [561, 557] on span "Please select..." at bounding box center [528, 555] width 84 height 18
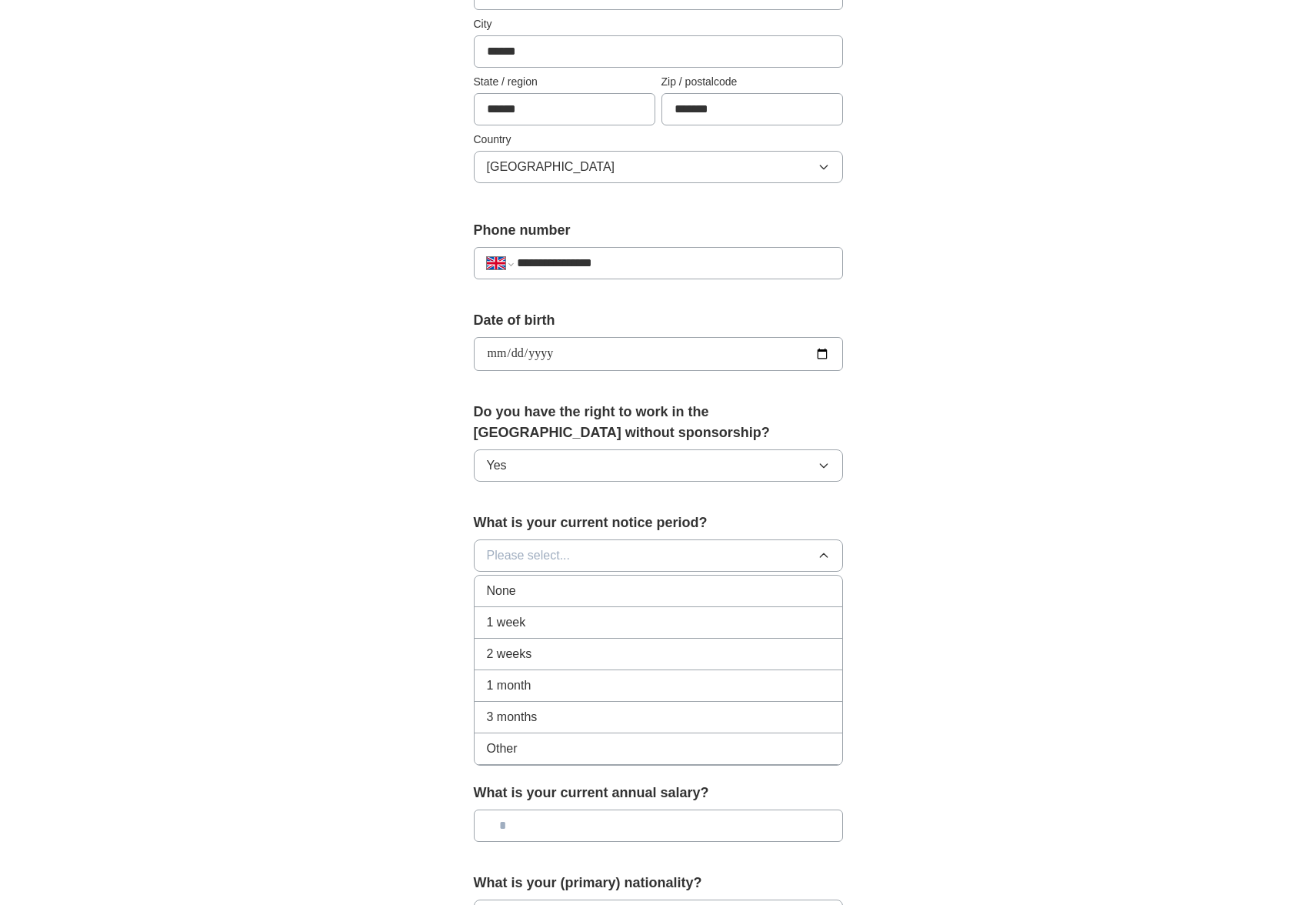
click at [556, 594] on div "None" at bounding box center [658, 590] width 343 height 18
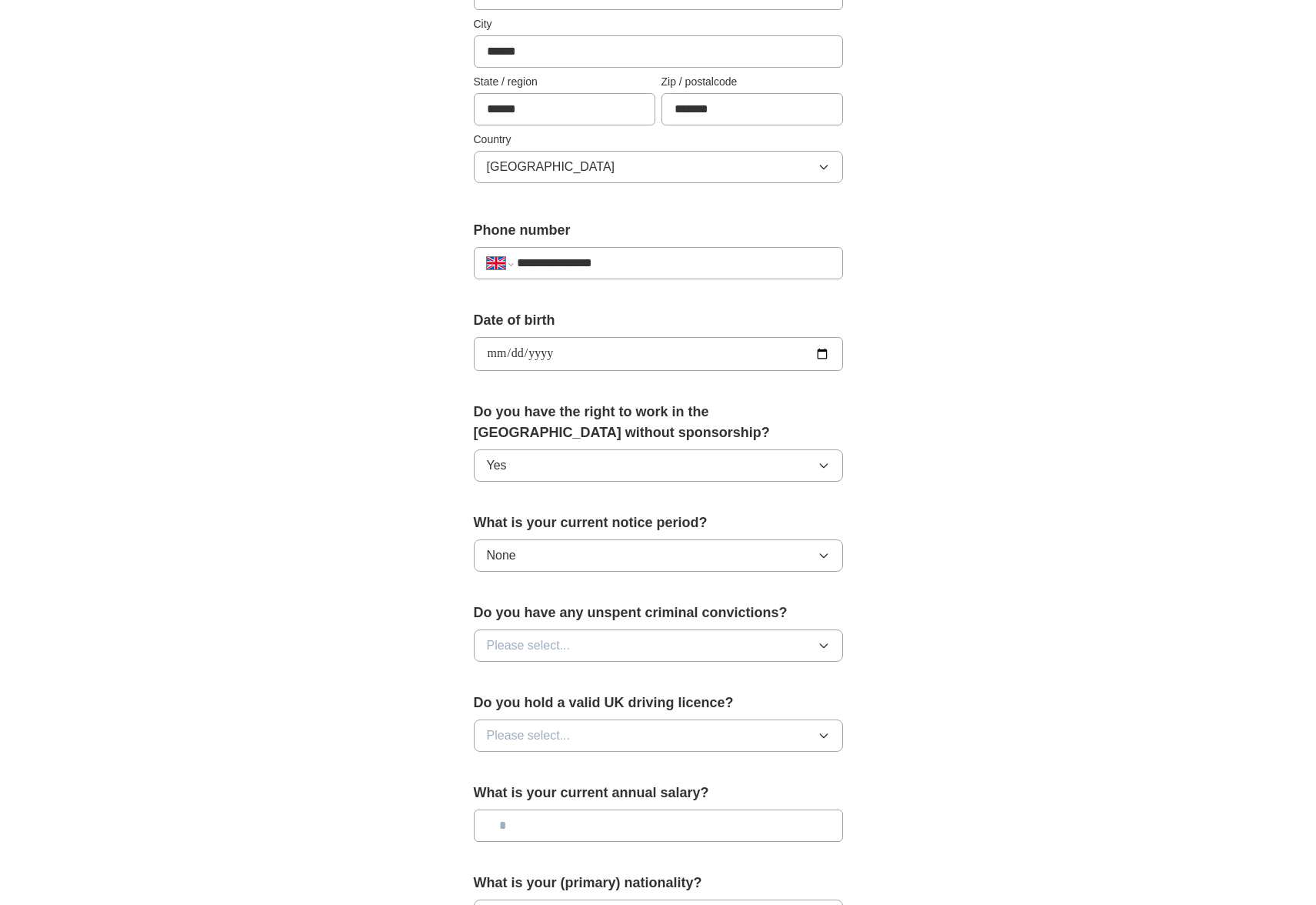
click at [546, 654] on span "Please select..." at bounding box center [528, 645] width 84 height 18
click at [535, 694] on li "Yes" at bounding box center [658, 681] width 368 height 32
click at [550, 646] on button "Yes" at bounding box center [658, 645] width 369 height 32
drag, startPoint x: 545, startPoint y: 713, endPoint x: 549, endPoint y: 729, distance: 16.5
click at [545, 713] on div "No" at bounding box center [658, 715] width 343 height 18
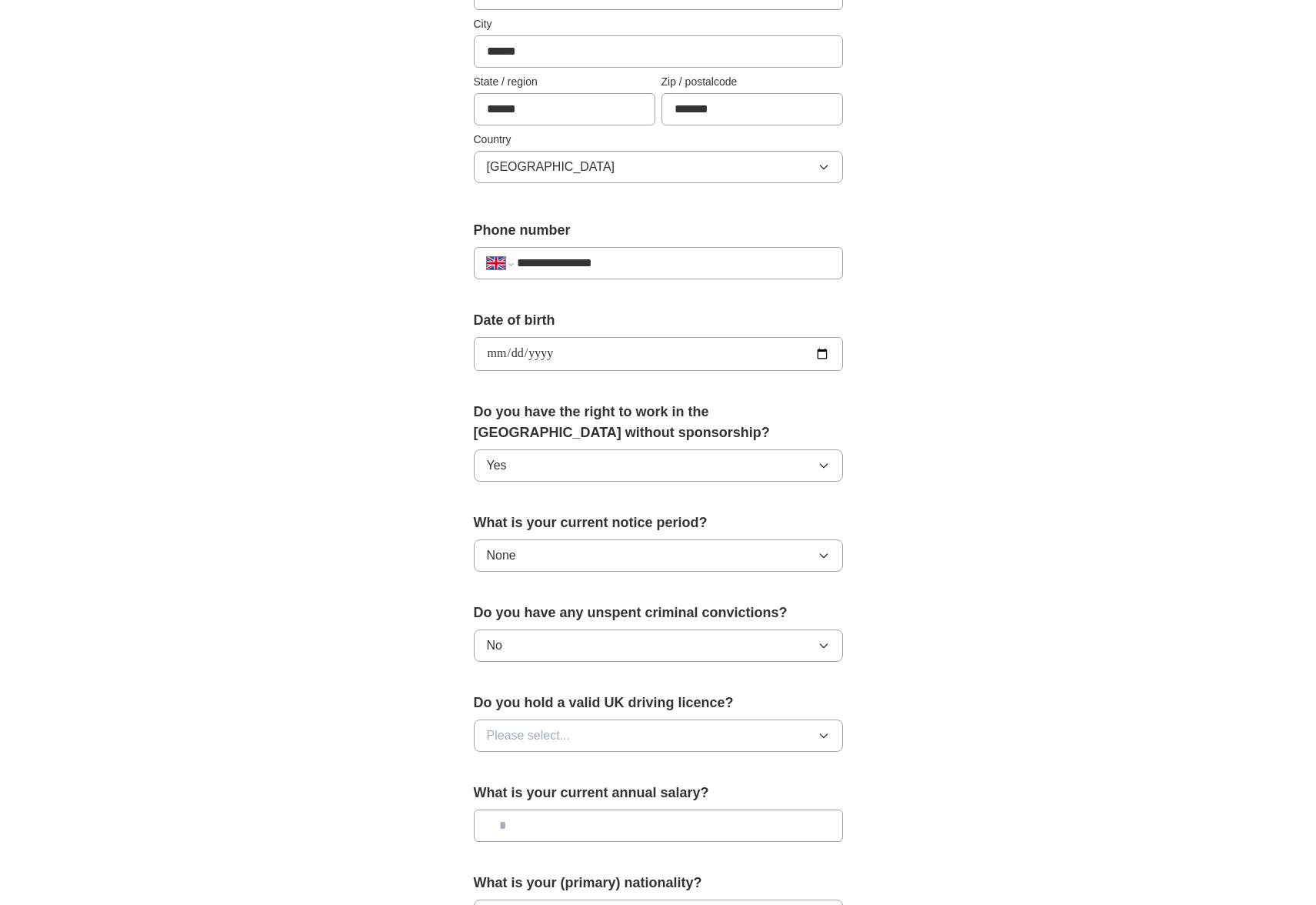
click at [548, 749] on button "Please select..." at bounding box center [658, 735] width 369 height 32
click at [534, 776] on div "Yes" at bounding box center [658, 771] width 343 height 18
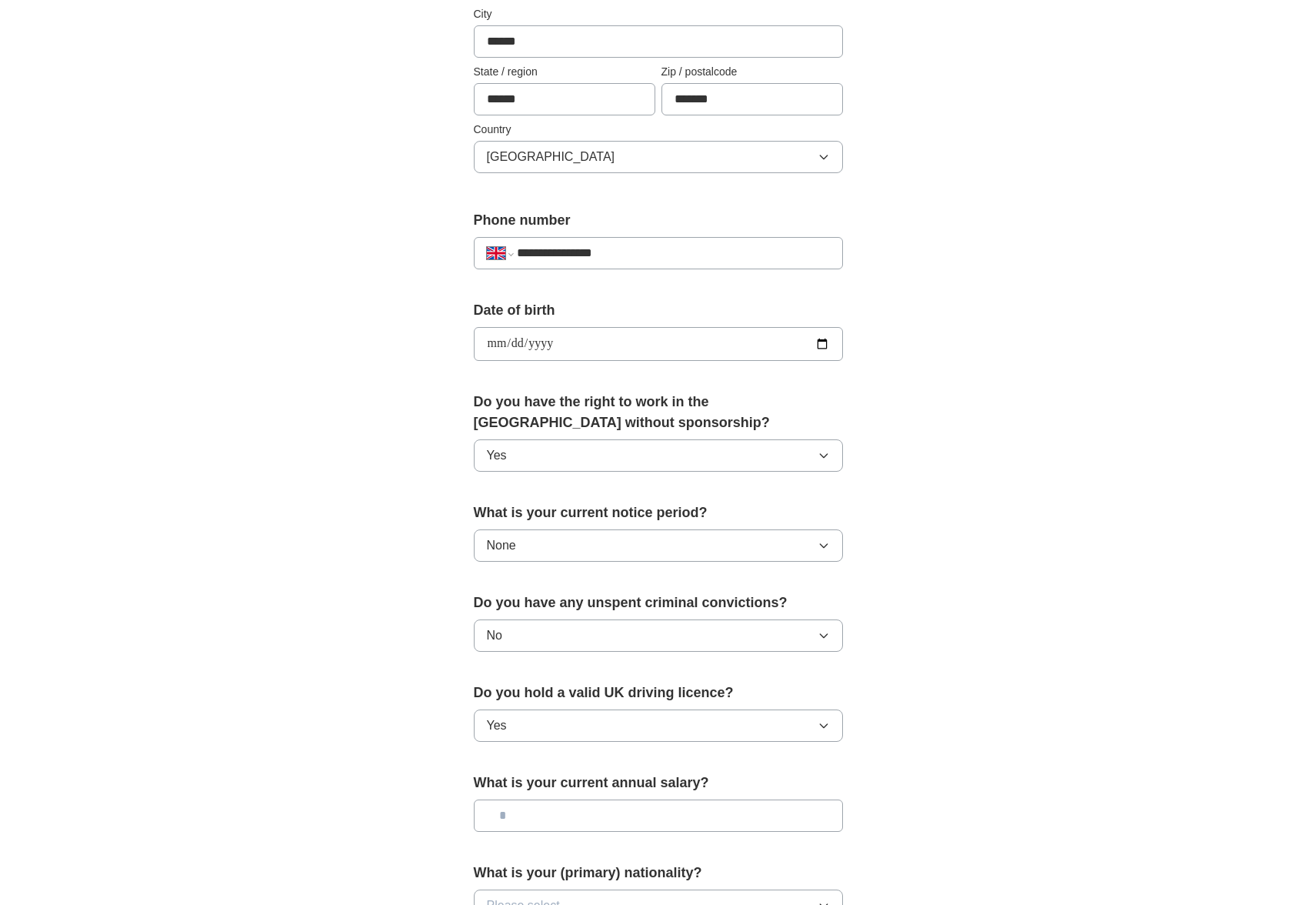
scroll to position [547, 0]
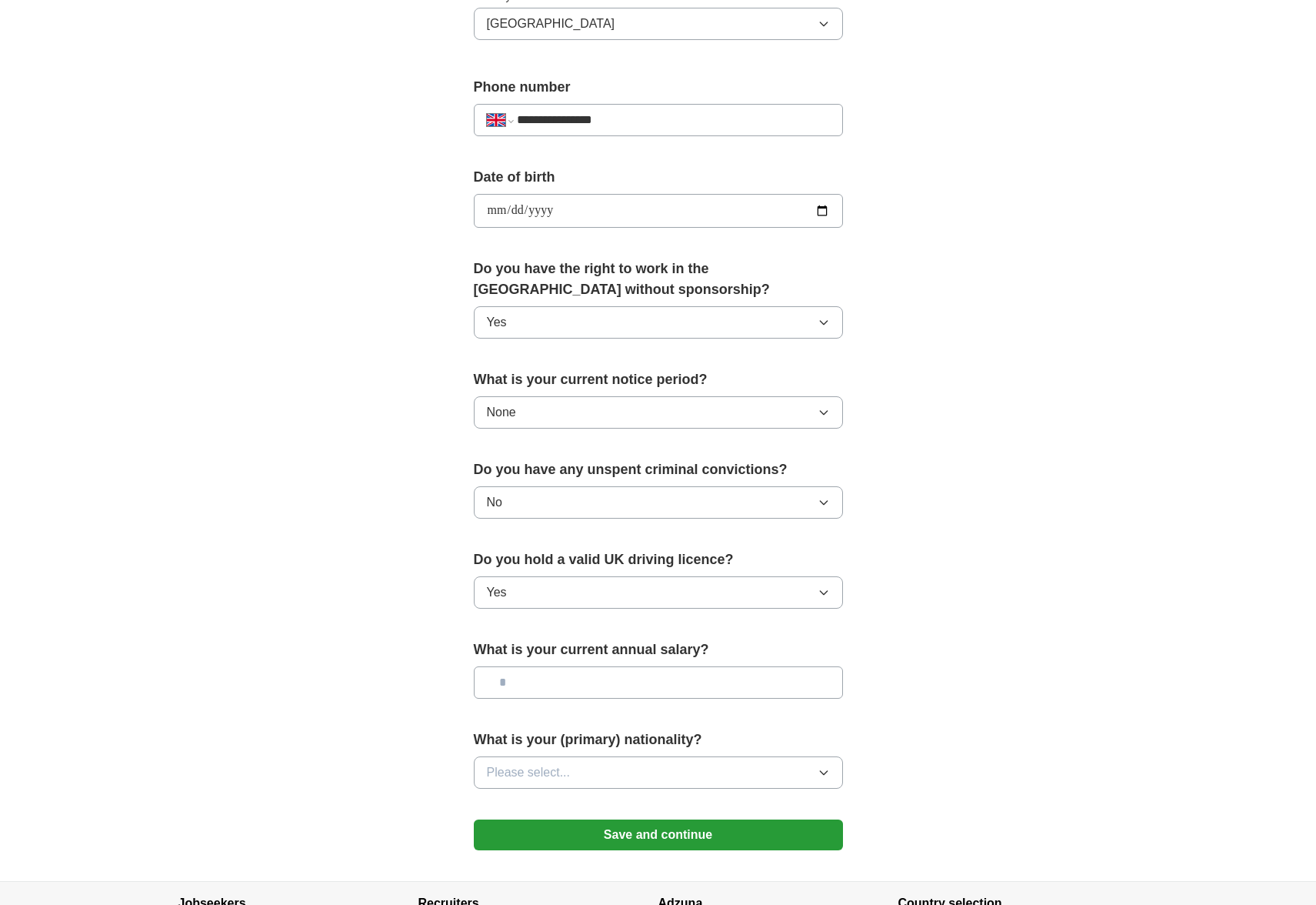
click at [559, 690] on input "text" at bounding box center [658, 682] width 369 height 32
click at [573, 686] on input "text" at bounding box center [658, 682] width 369 height 32
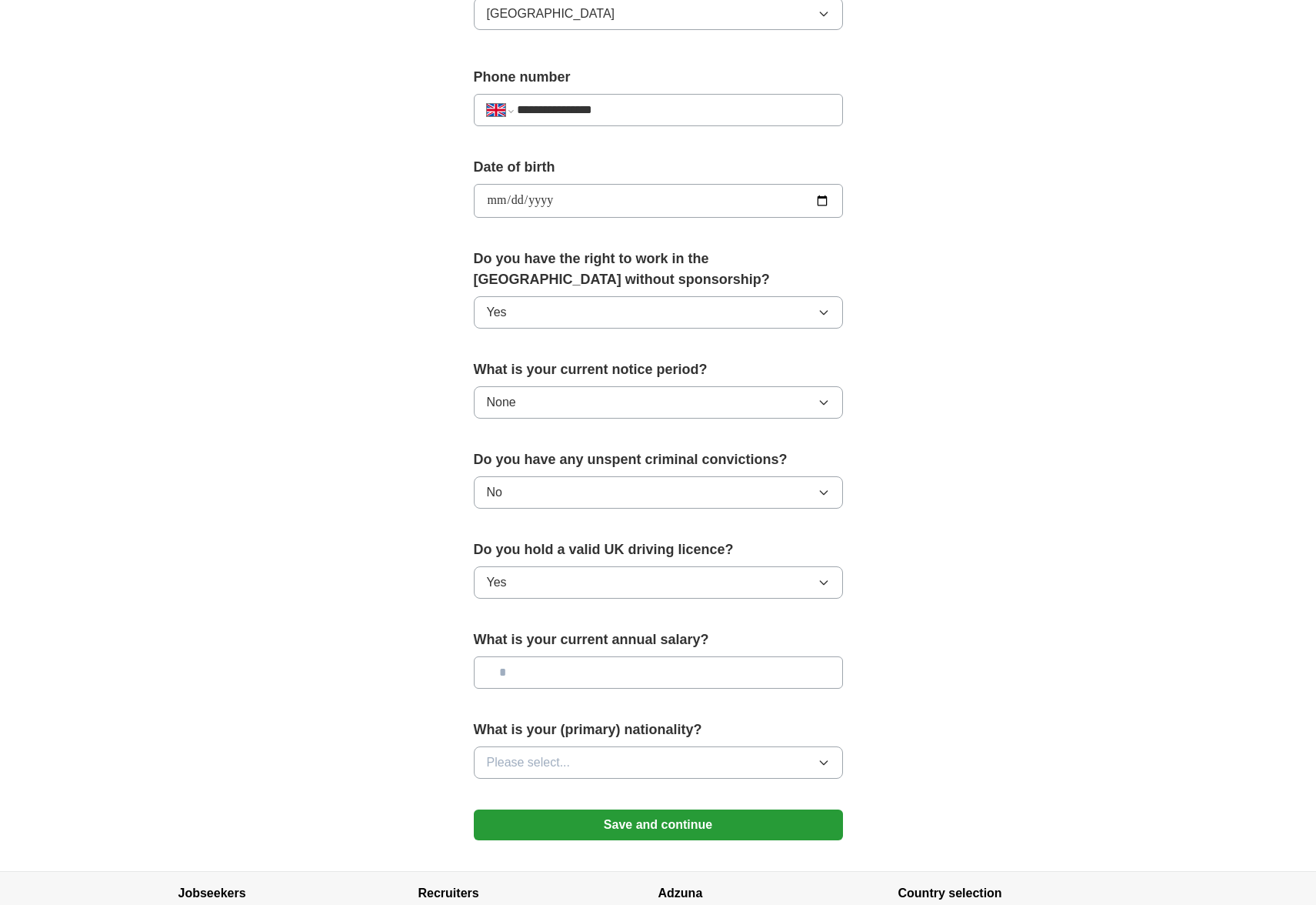
scroll to position [537, 0]
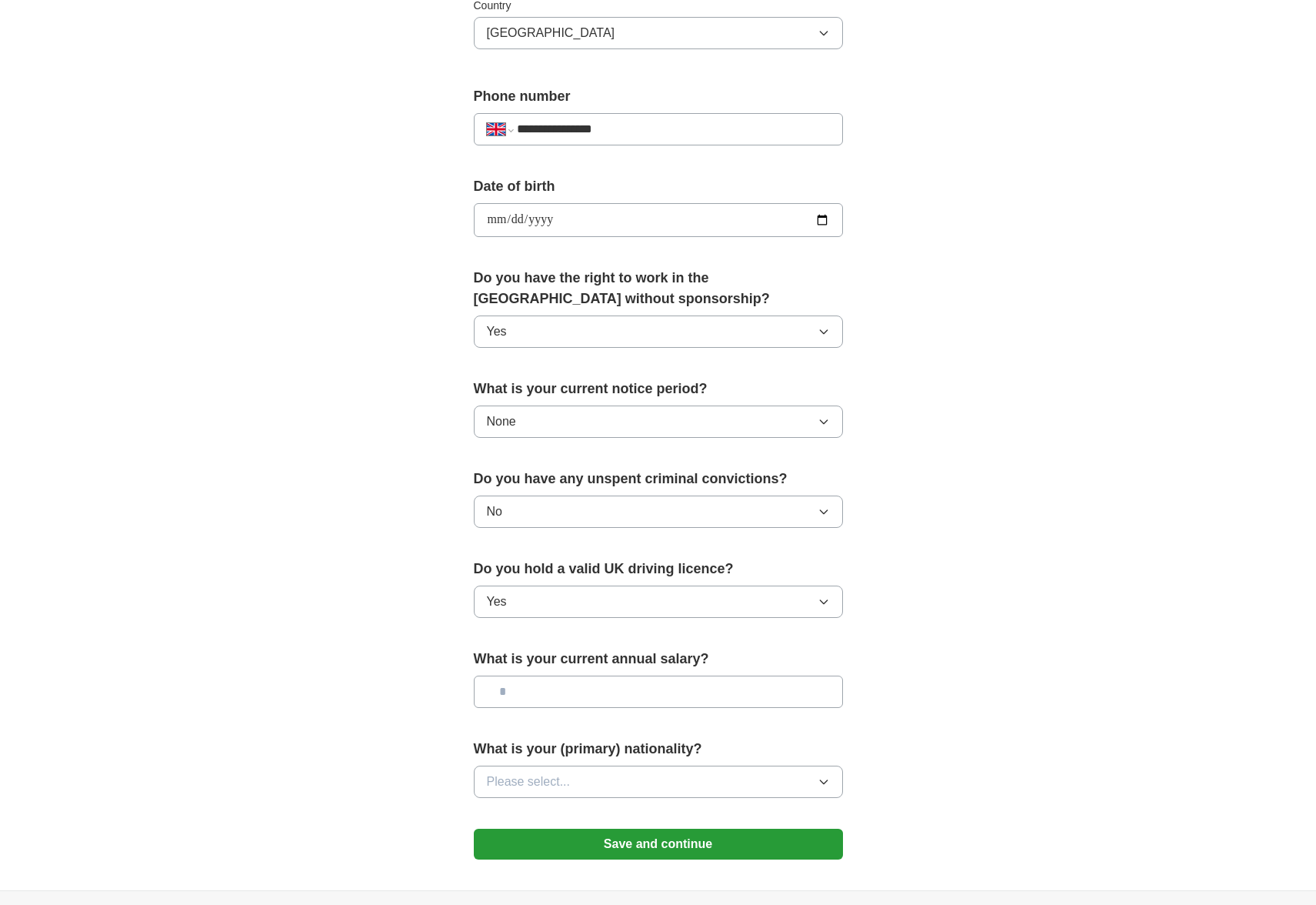
click at [573, 686] on input "text" at bounding box center [658, 691] width 369 height 32
click at [615, 775] on button "Please select..." at bounding box center [658, 781] width 369 height 32
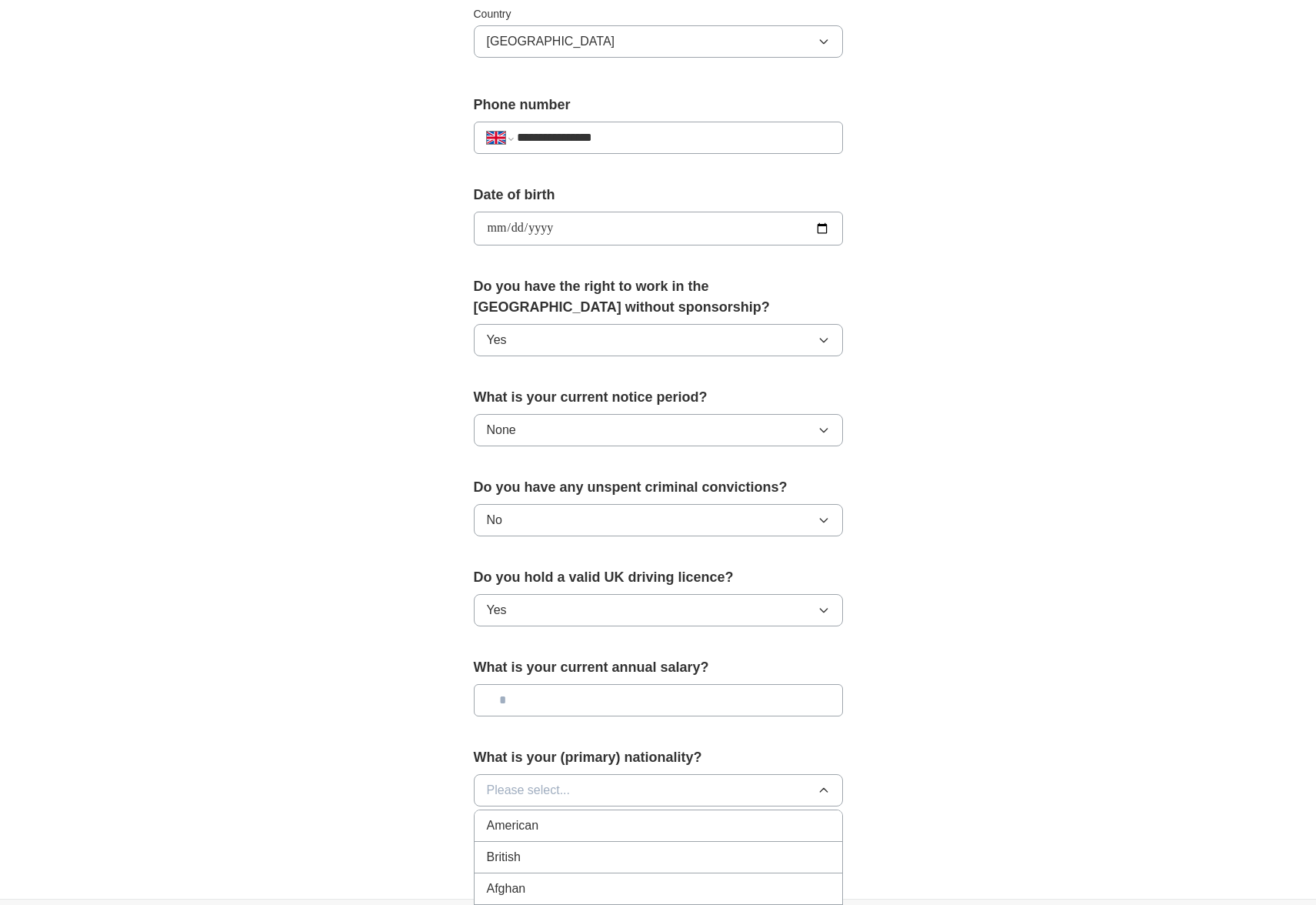
scroll to position [561, 0]
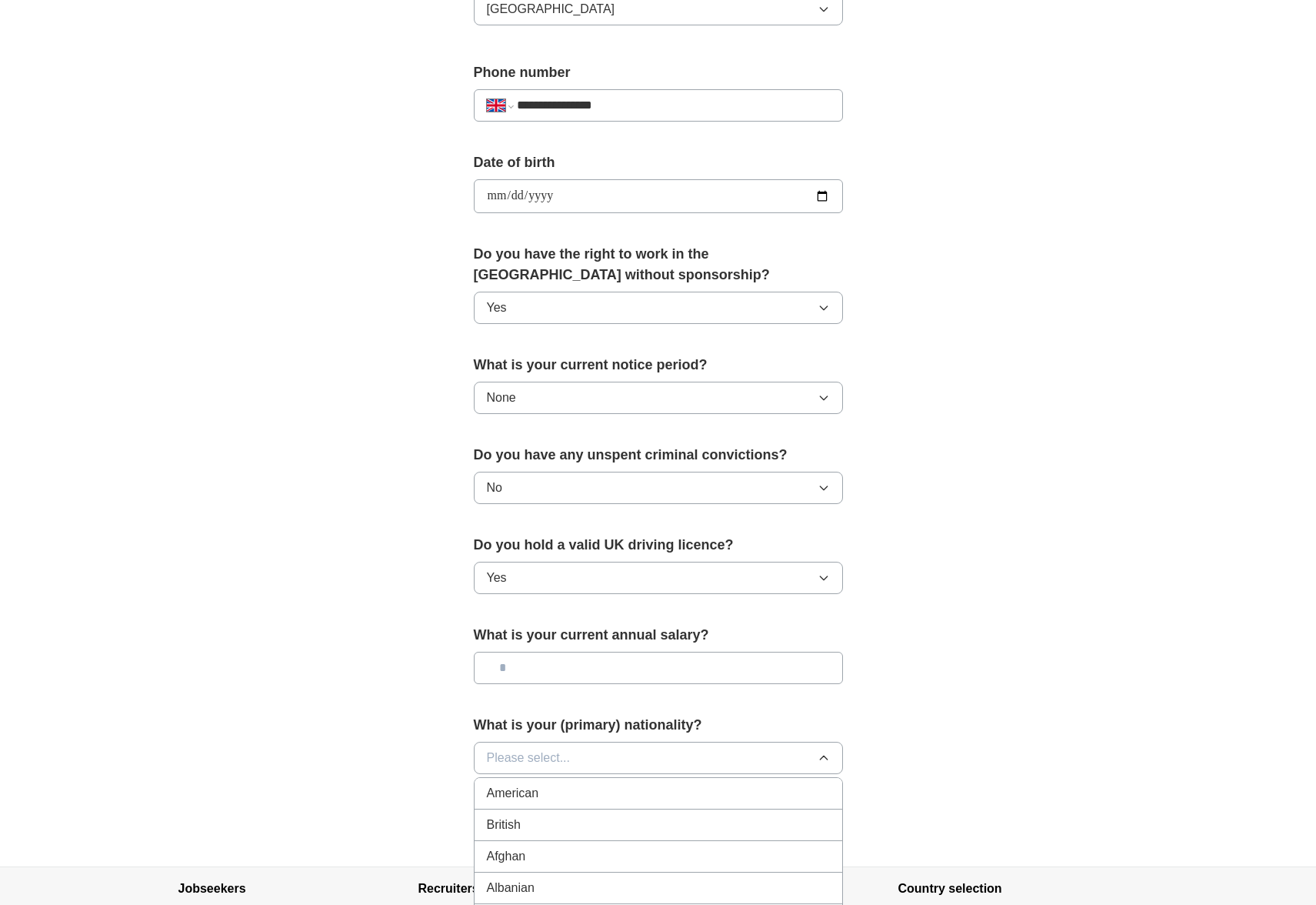
click at [693, 815] on li "British" at bounding box center [658, 825] width 368 height 32
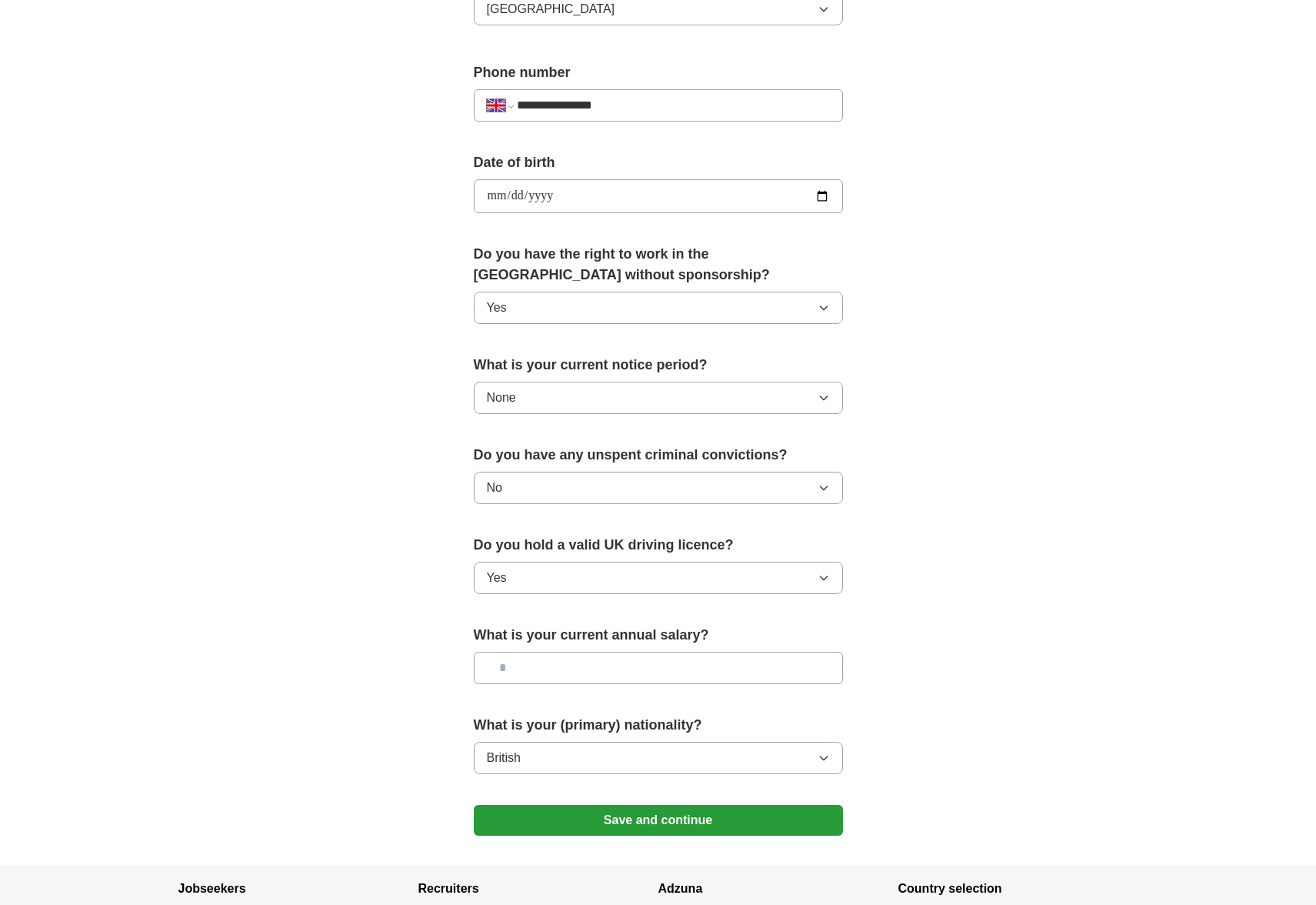
click at [1013, 789] on div "**********" at bounding box center [658, 176] width 985 height 1380
click at [797, 811] on button "Save and continue" at bounding box center [658, 820] width 369 height 31
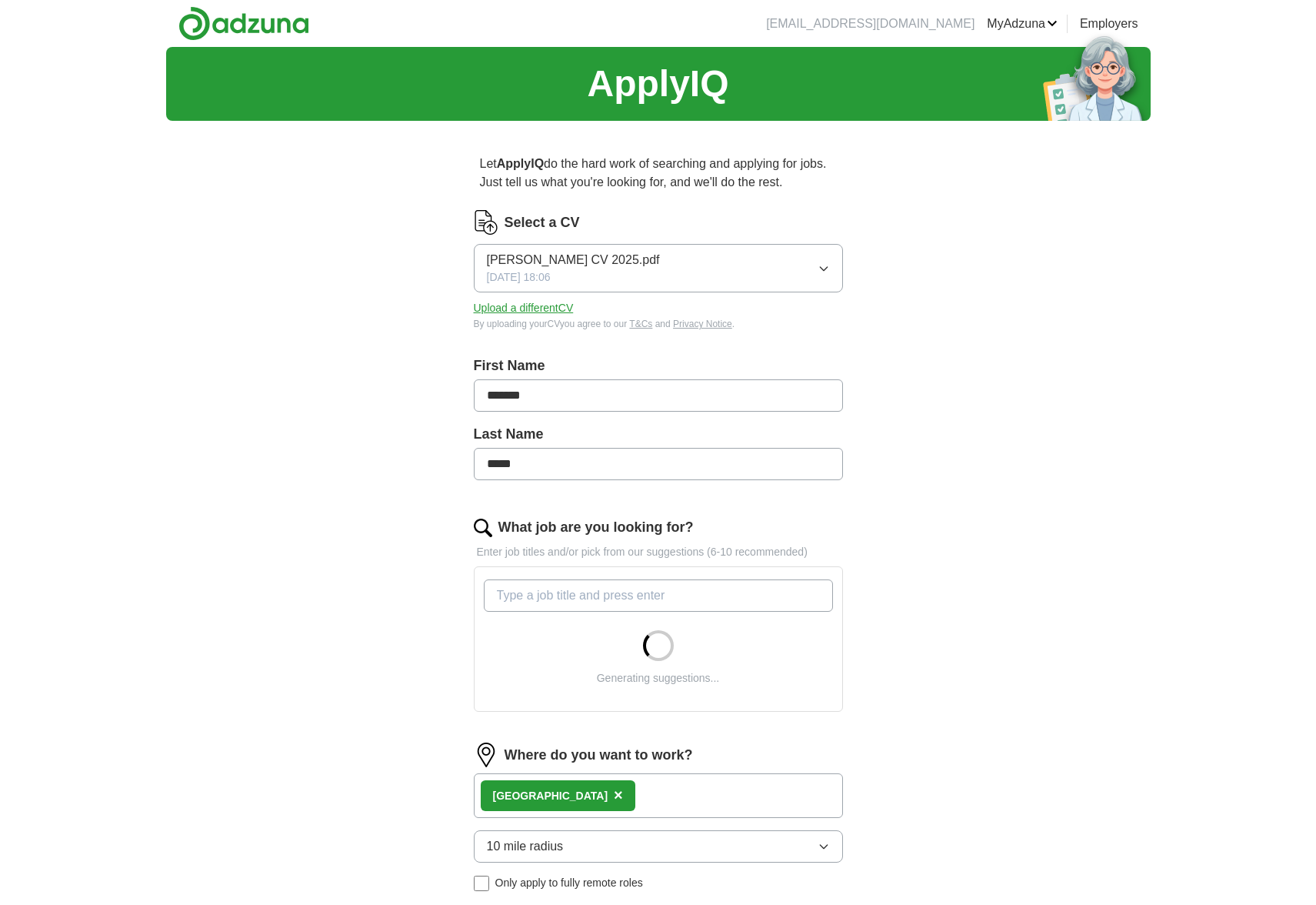
scroll to position [354, 0]
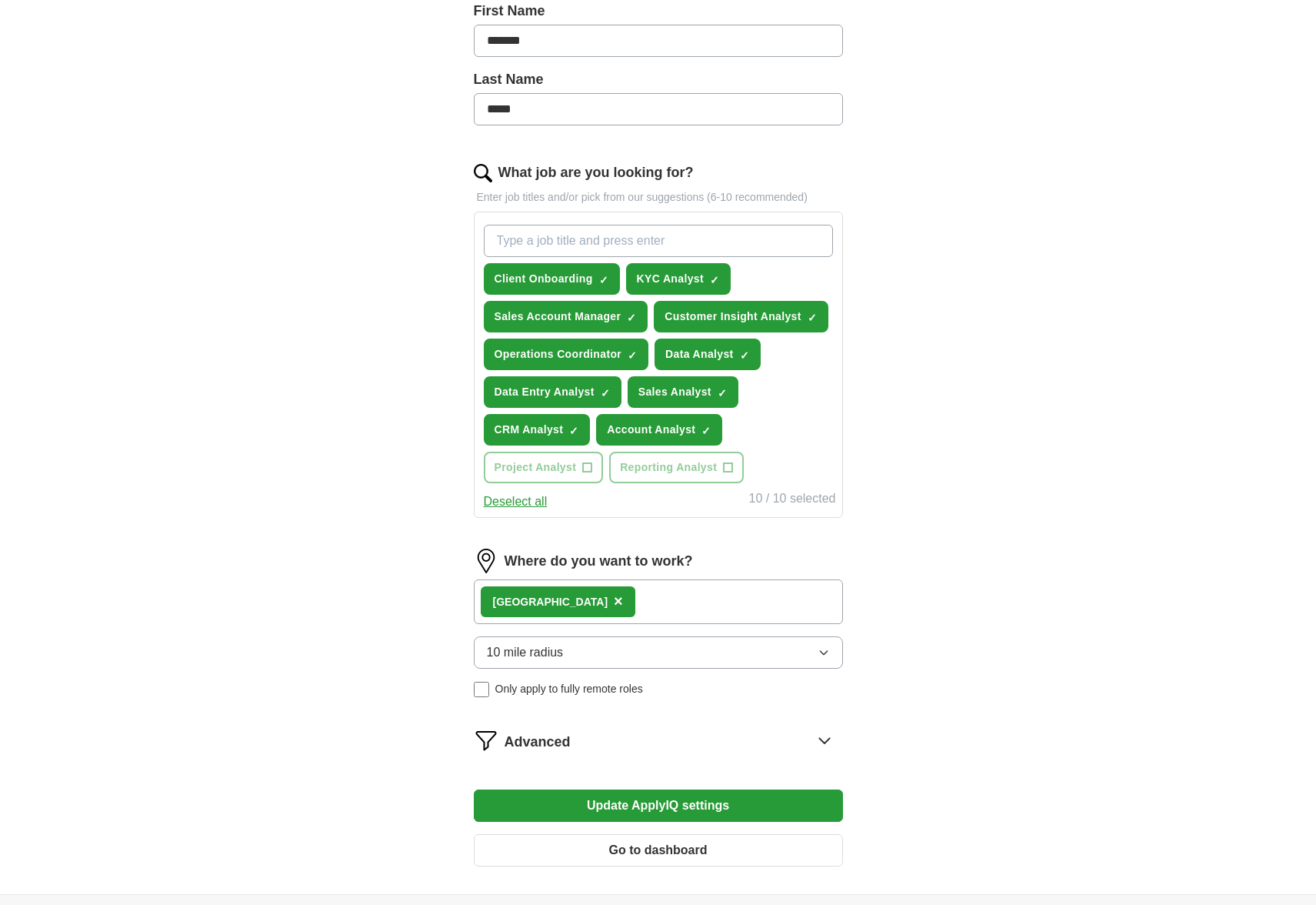
click at [699, 592] on div "Where do you want to work? London × 10 mile radius Only apply to fully remote r…" at bounding box center [658, 629] width 369 height 160
click at [633, 737] on div "Advanced" at bounding box center [674, 740] width 339 height 24
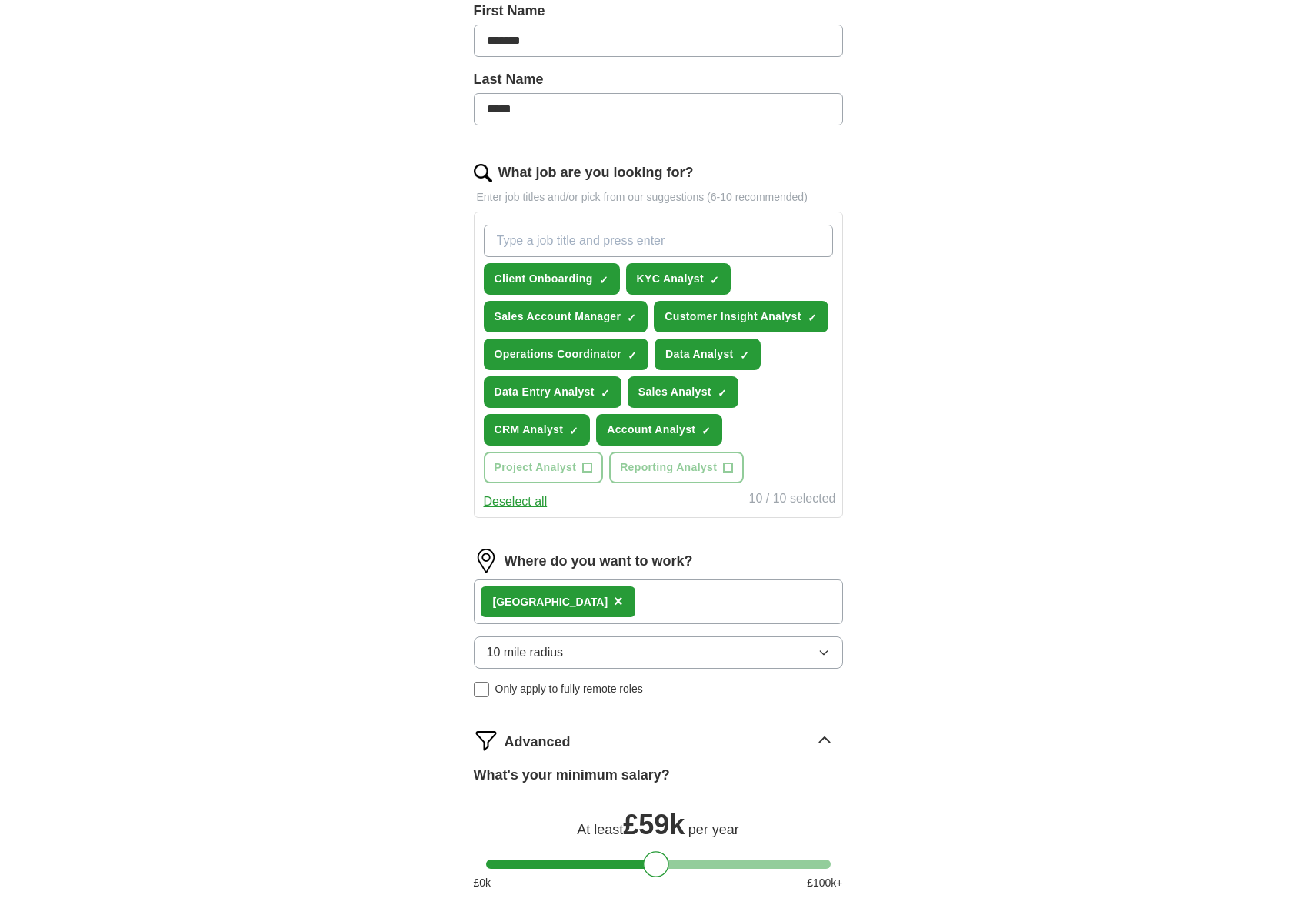
scroll to position [454, 0]
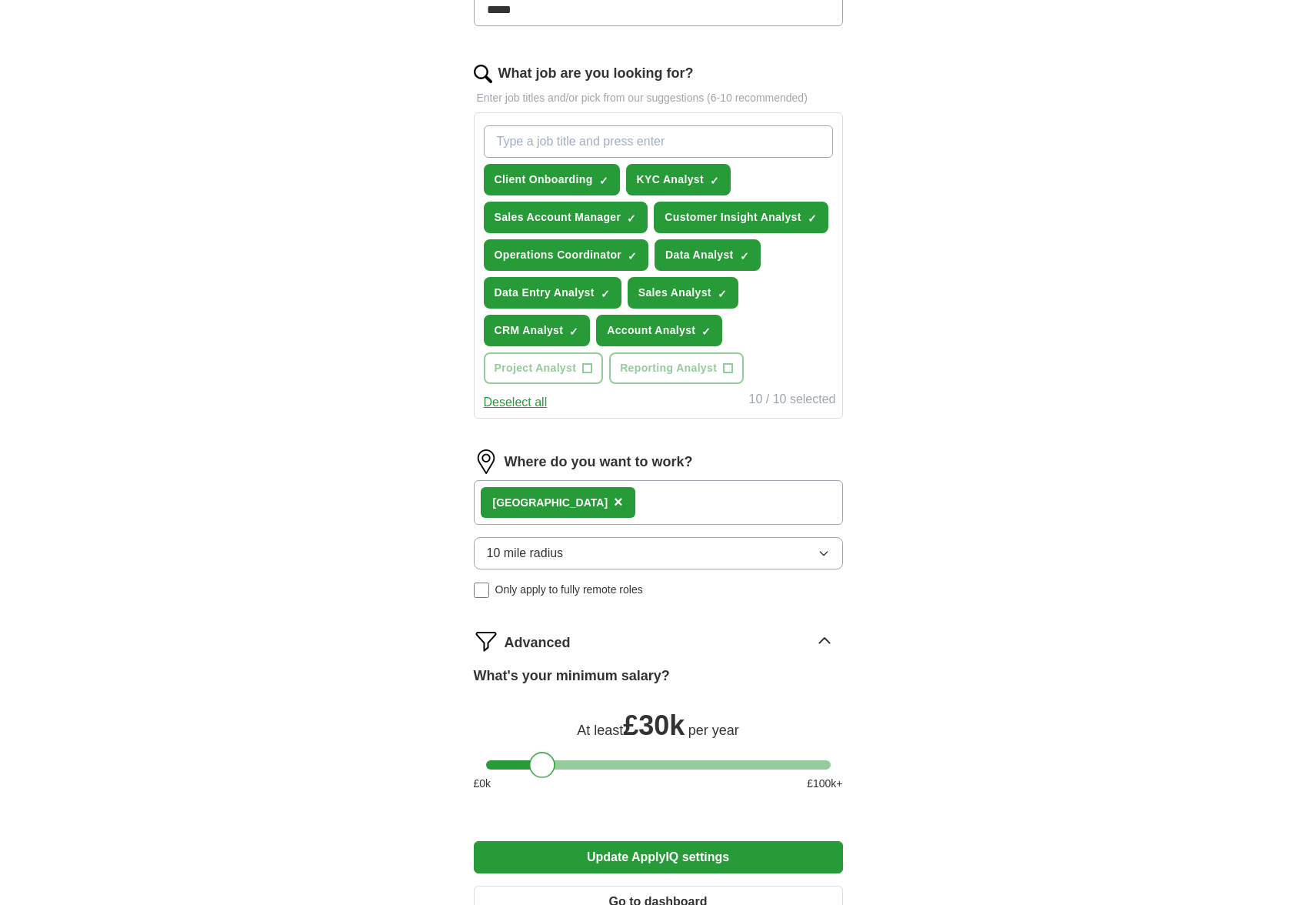
drag, startPoint x: 663, startPoint y: 765, endPoint x: 549, endPoint y: 780, distance: 115.0
click at [549, 780] on div "What's your minimum salary? At least £ 30k per year £ 0 k £ 100 k+" at bounding box center [658, 734] width 369 height 138
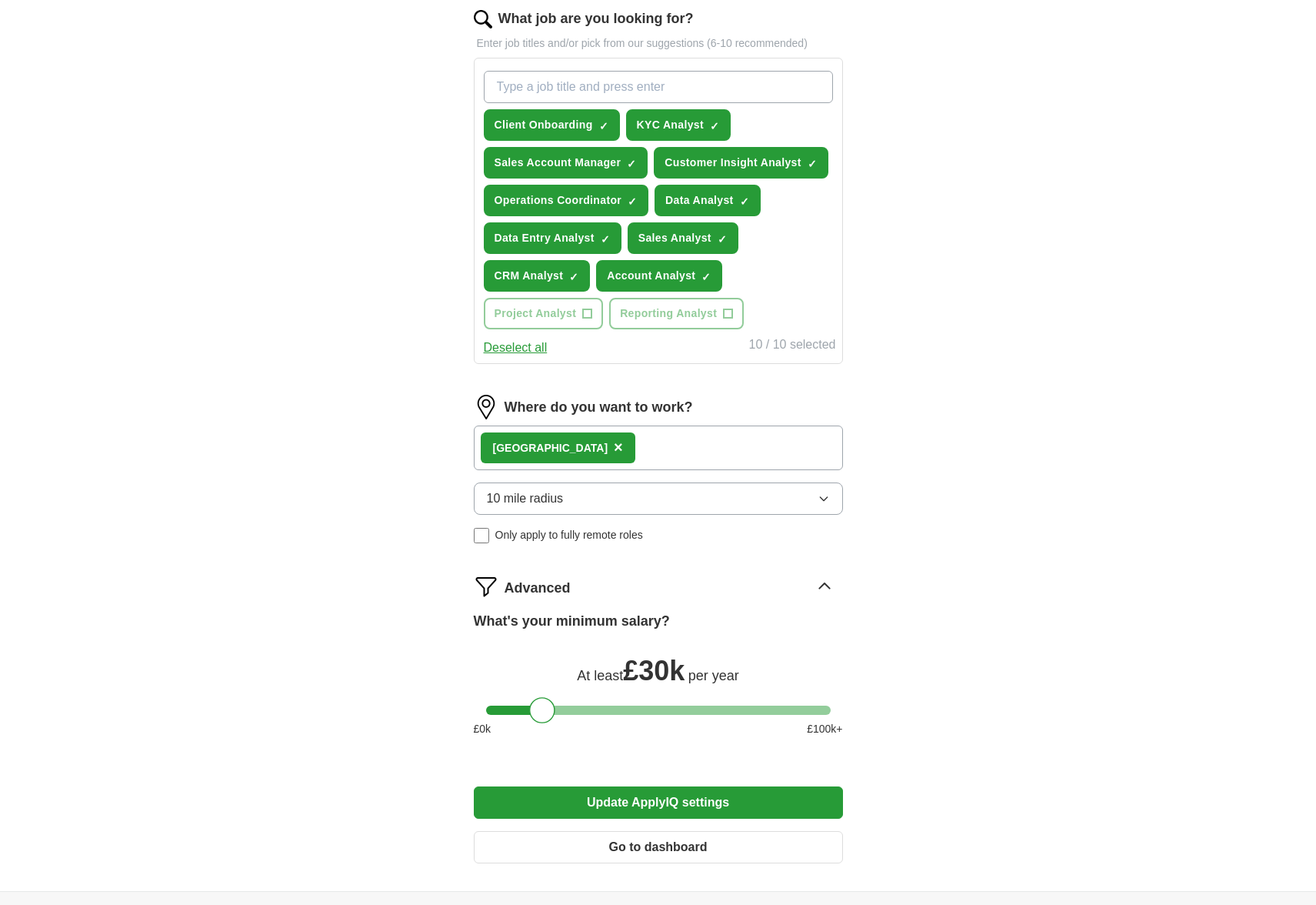
click at [682, 802] on button "Update ApplyIQ settings" at bounding box center [658, 802] width 369 height 32
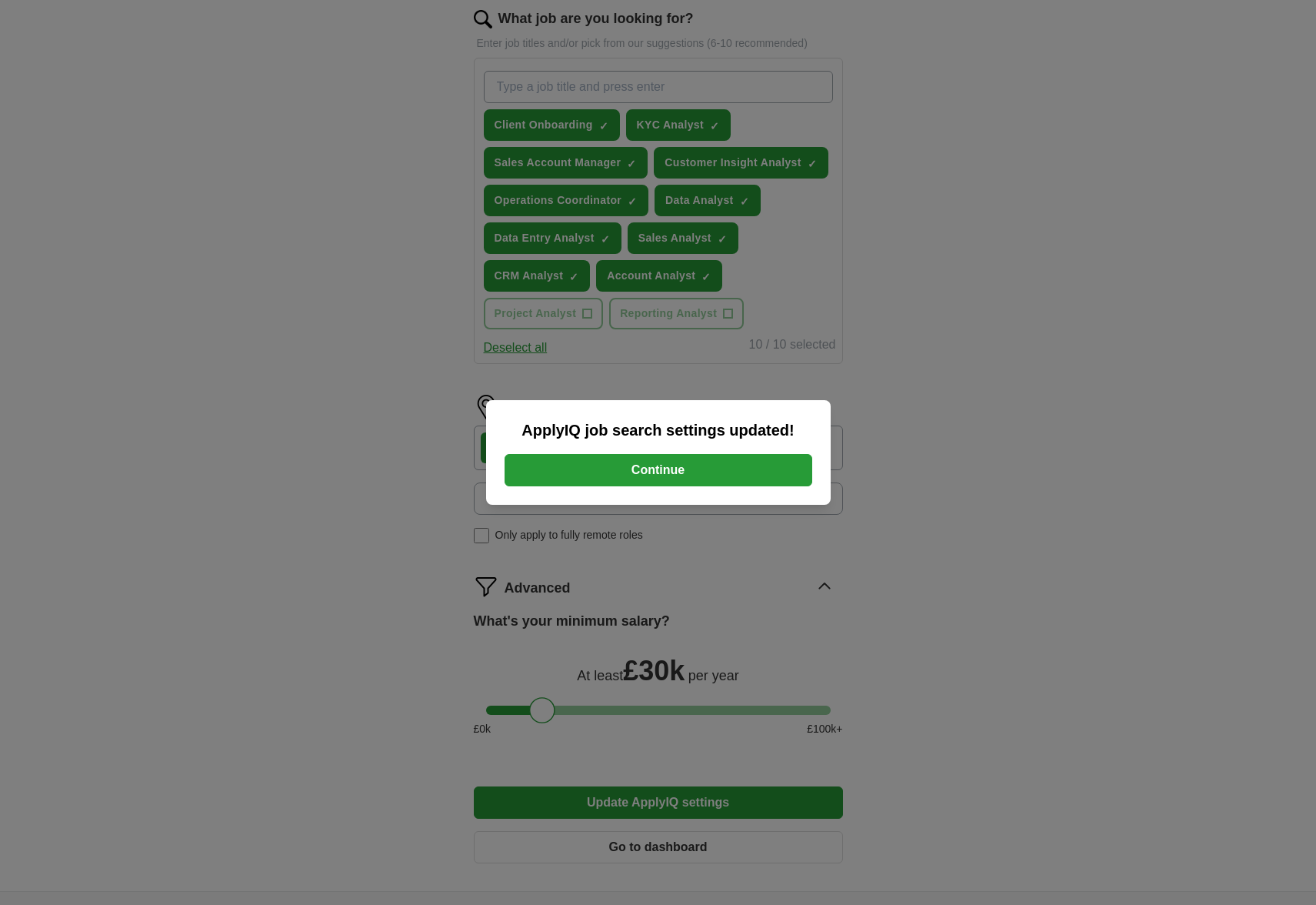
click at [757, 463] on button "Continue" at bounding box center [658, 469] width 308 height 32
